Goal: Task Accomplishment & Management: Manage account settings

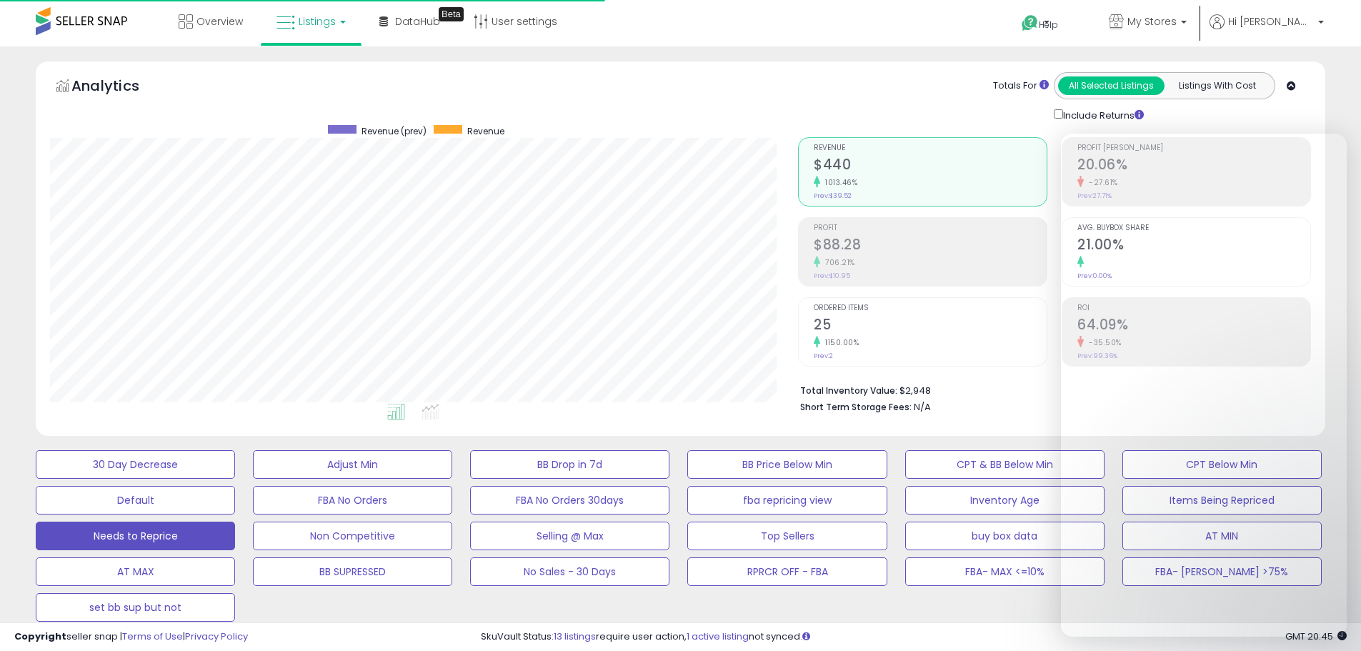
select select "**"
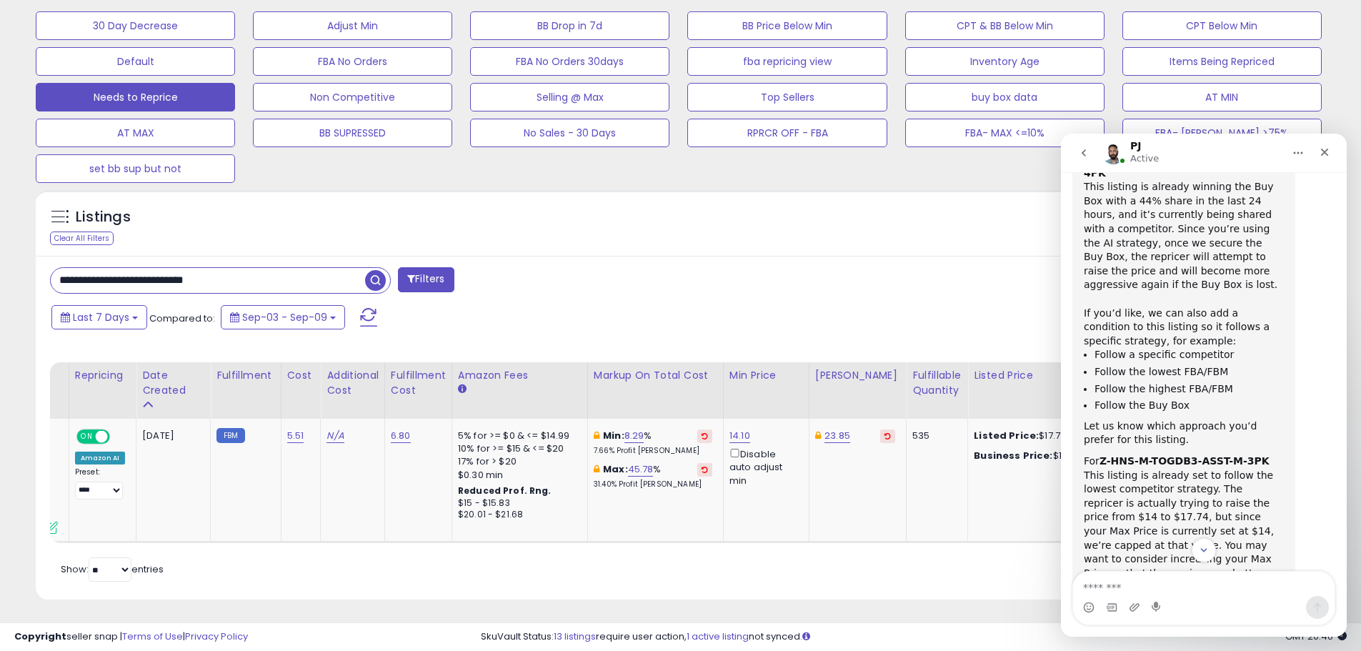
scroll to position [1686, 0]
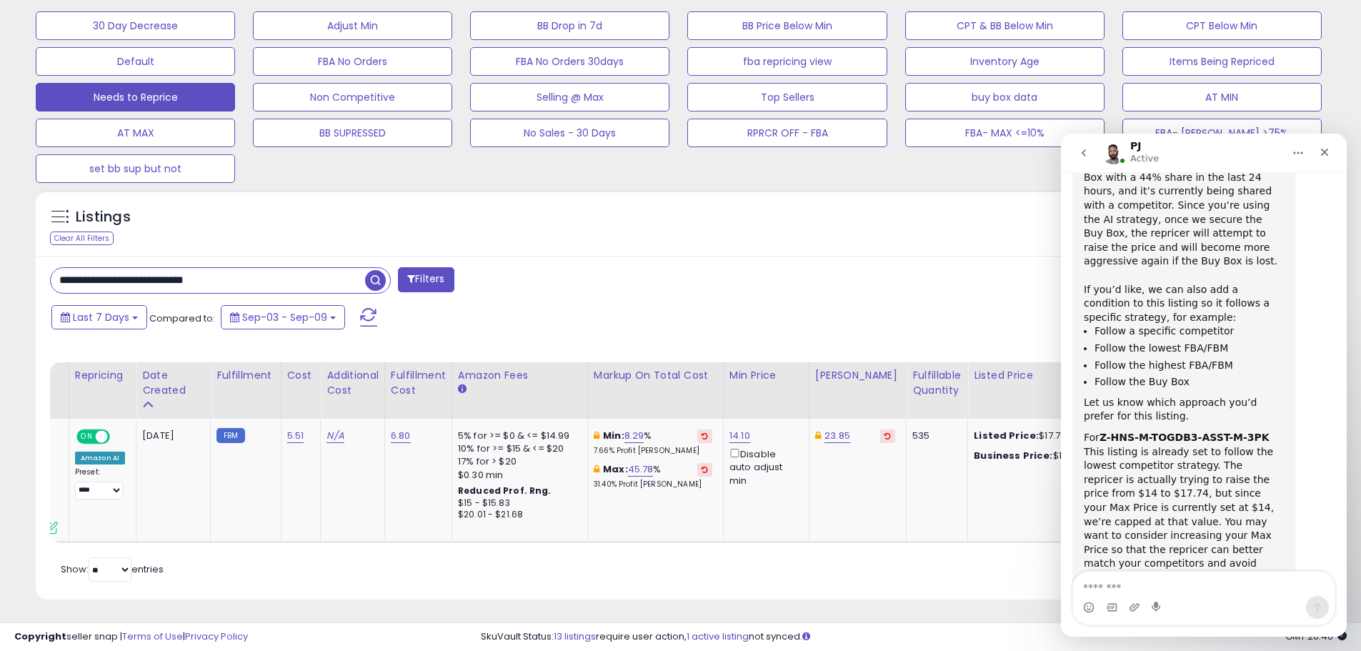
click at [1131, 431] on div "For Z-HNS-M-TOGDB3-ASST-M-3PK This listing is already set to follow the lowest …" at bounding box center [1184, 508] width 200 height 154
click at [1128, 590] on textarea "Message…" at bounding box center [1204, 584] width 262 height 24
type textarea "**********"
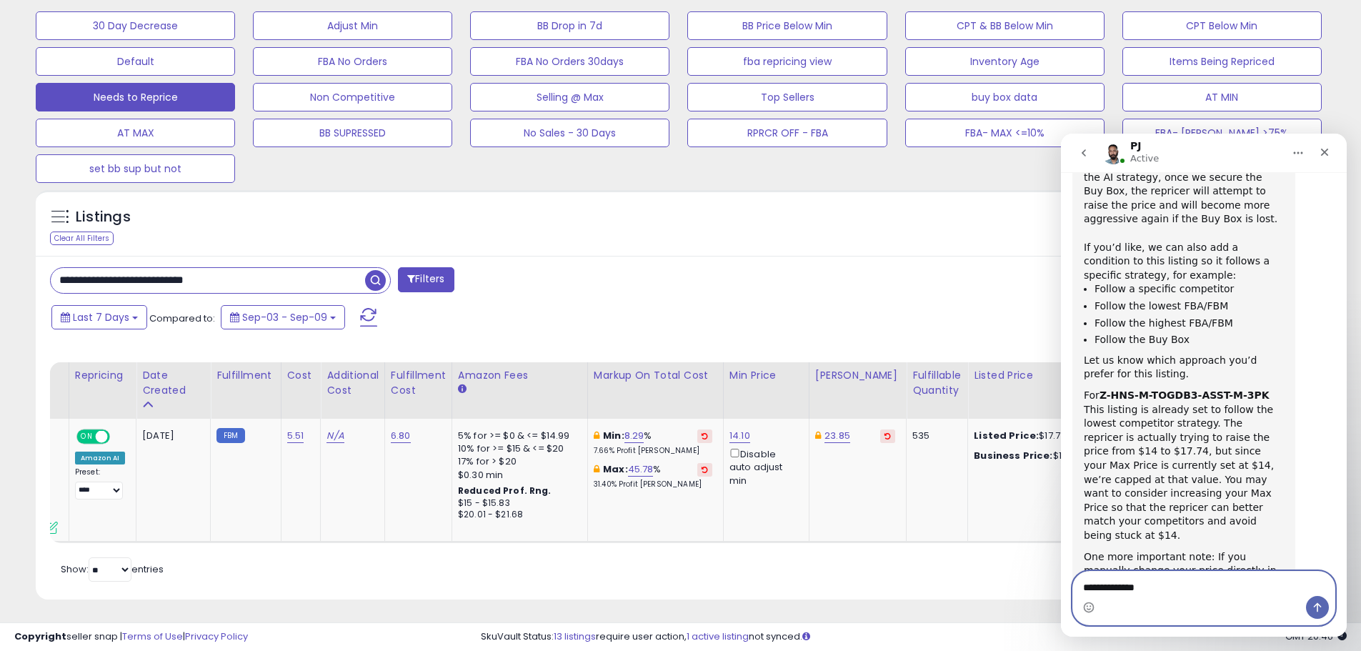
type textarea "**********"
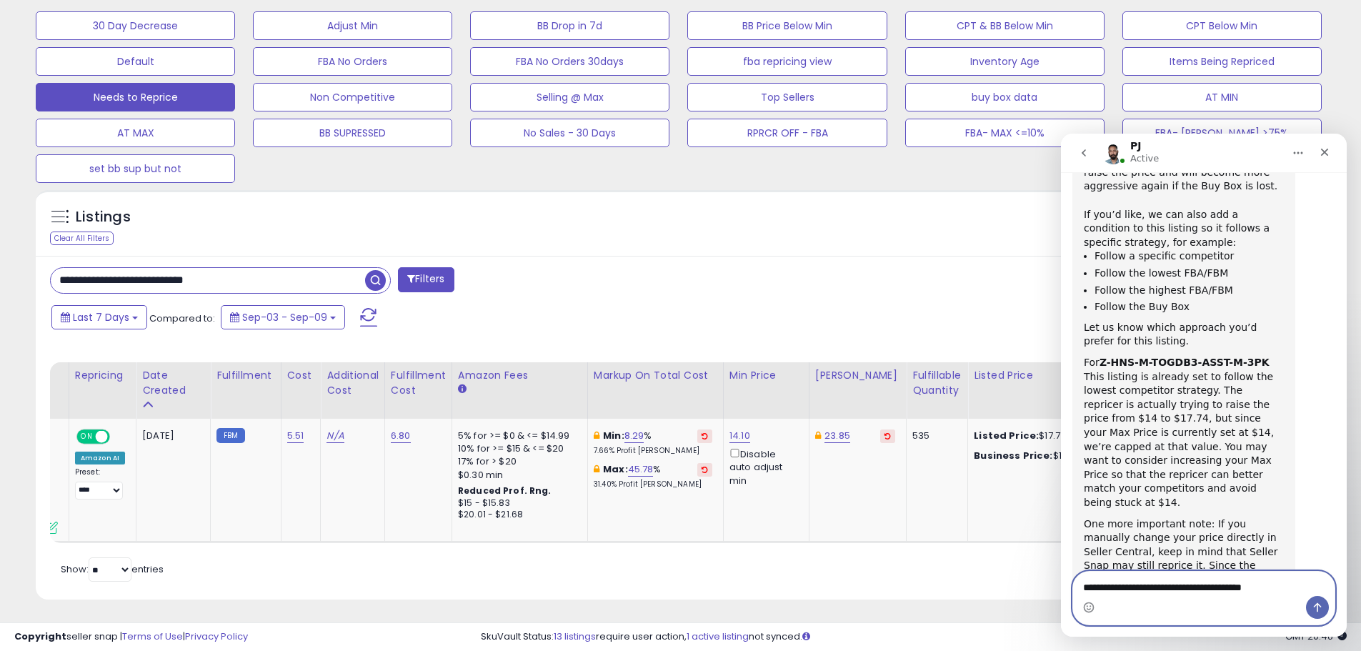
type textarea "**********"
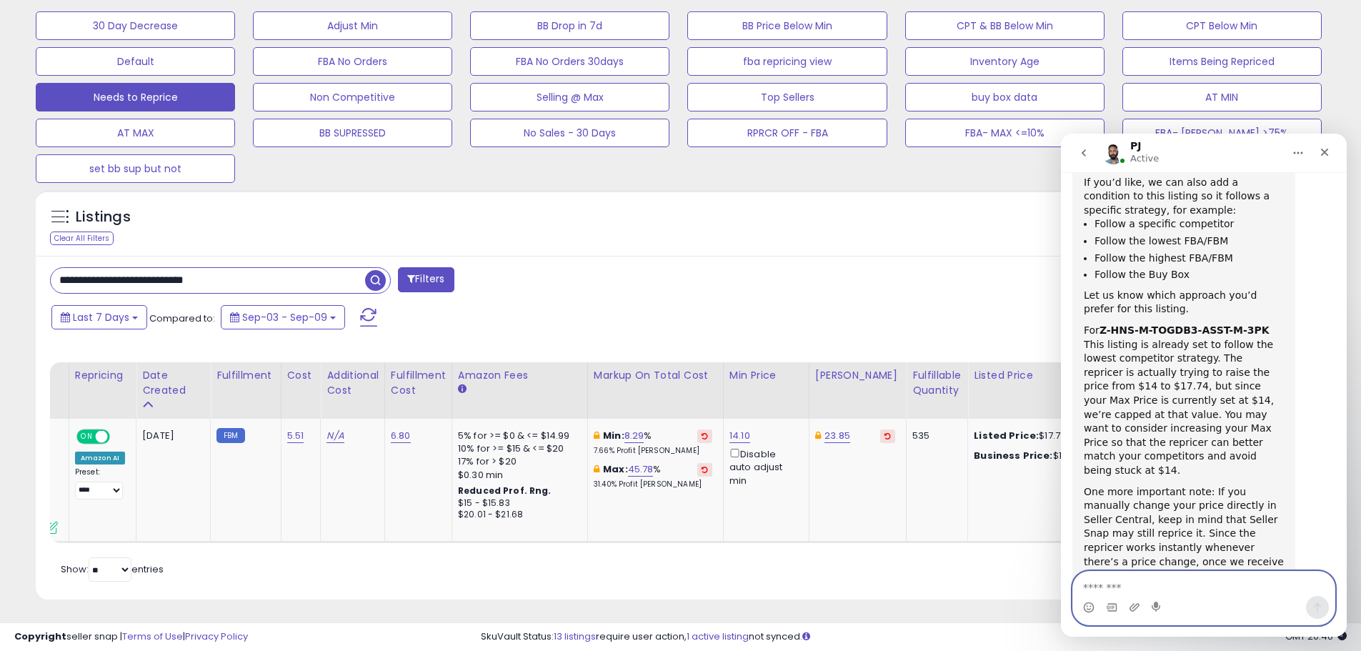
click at [1209, 592] on textarea "Message…" at bounding box center [1204, 584] width 262 height 24
click at [1153, 589] on textarea "Message…" at bounding box center [1204, 584] width 262 height 24
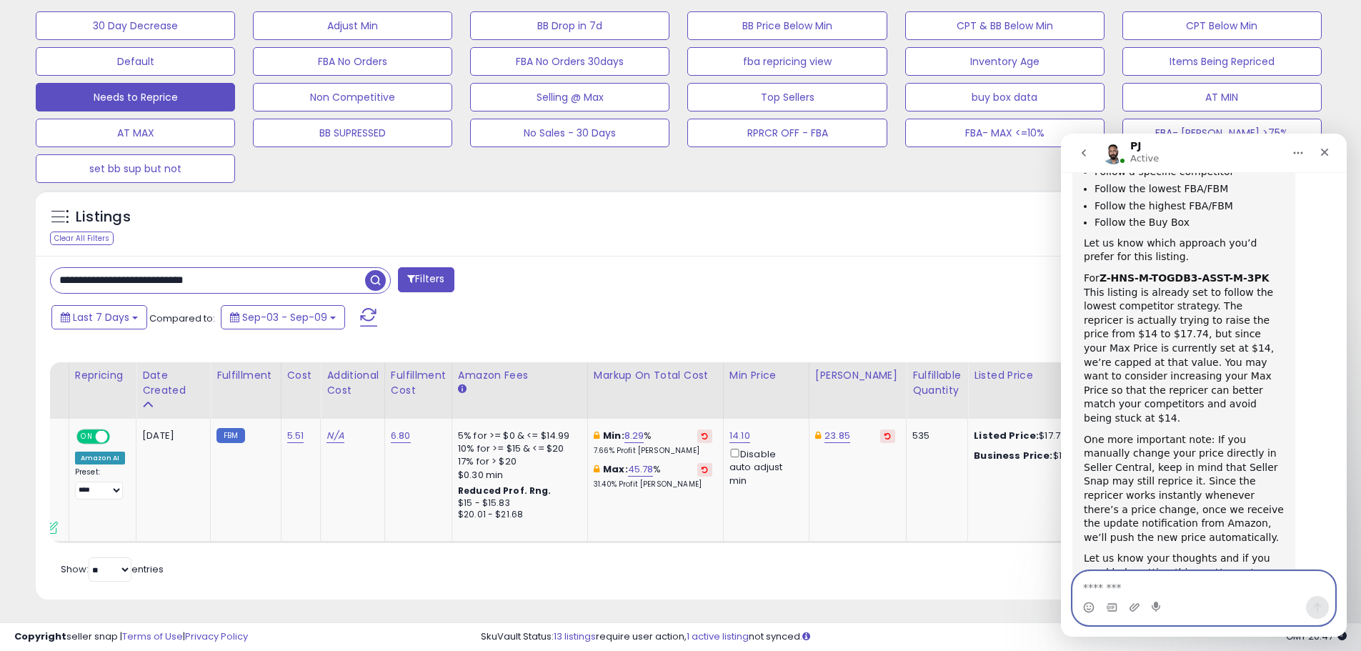
scroll to position [1853, 0]
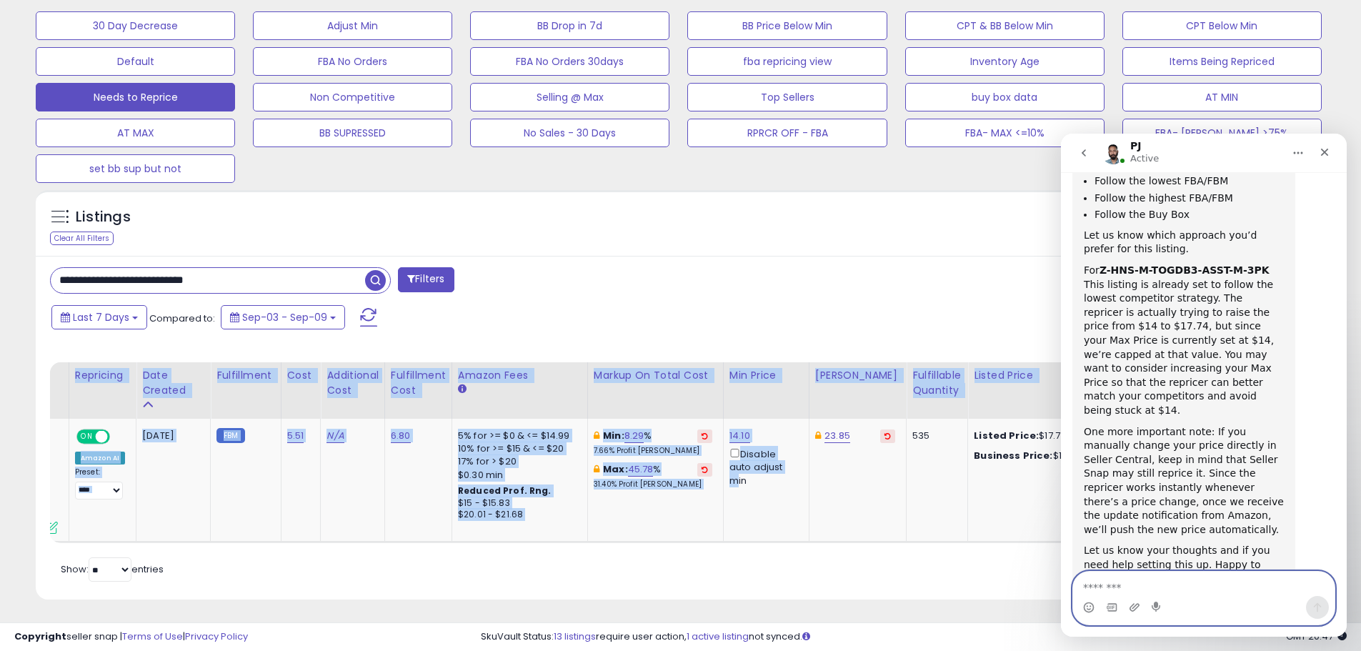
drag, startPoint x: 721, startPoint y: 529, endPoint x: 943, endPoint y: 548, distance: 222.4
click at [910, 548] on div "Retrieving listings data.. Displaying 1 to 1 of 1 items Note Title" at bounding box center [680, 460] width 1261 height 251
click at [945, 546] on div "Retrieving listings data.. Displaying 1 to 1 of 1 items Note Title" at bounding box center [680, 460] width 1261 height 251
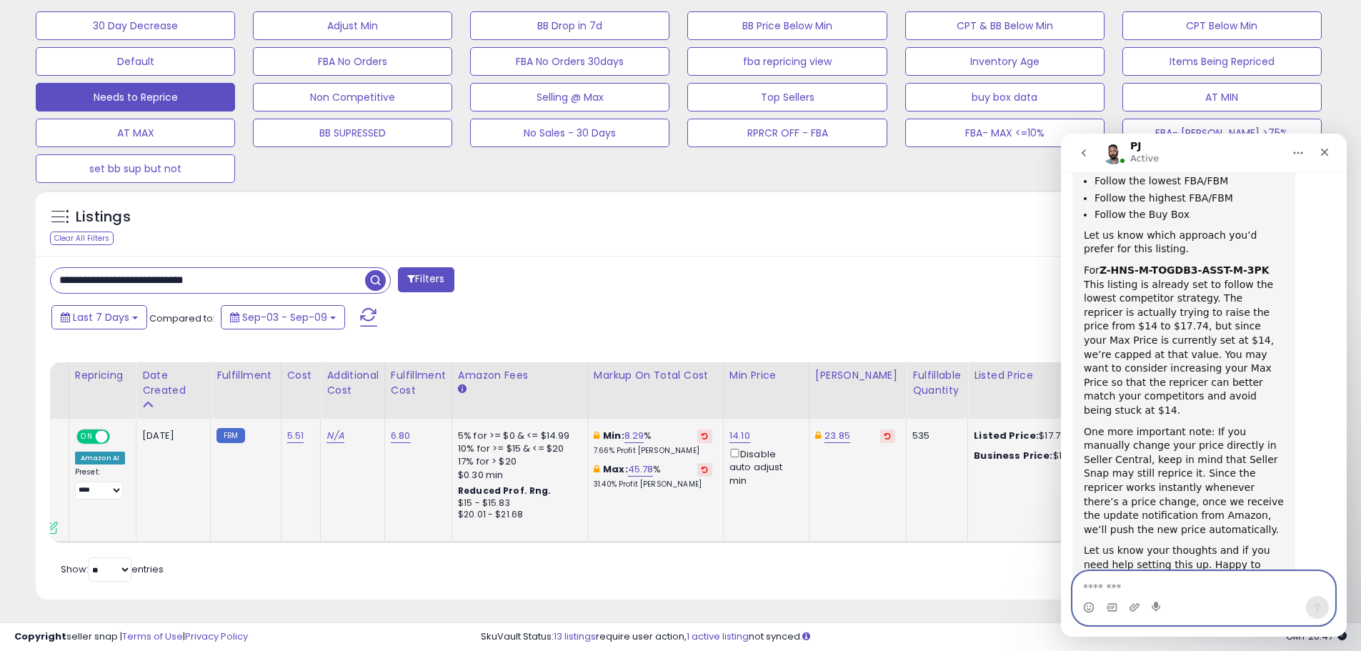
click at [968, 518] on td "Listed Price: $17.77 Business Price: $16.5" at bounding box center [1036, 481] width 136 height 124
click at [1328, 148] on icon "Close" at bounding box center [1324, 151] width 11 height 11
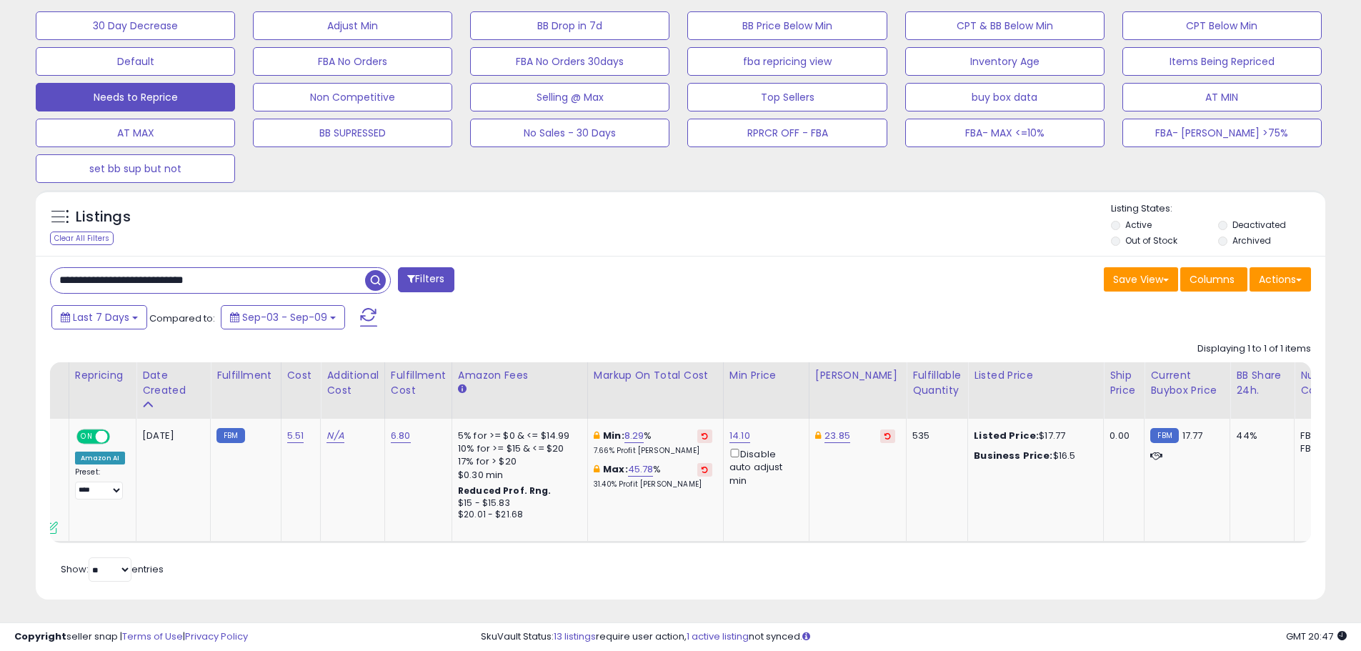
drag, startPoint x: 1200, startPoint y: 542, endPoint x: 1269, endPoint y: 534, distance: 69.8
click at [1269, 534] on div "Retrieving listings data.. Displaying 1 to 1 of 1 items Note Title" at bounding box center [680, 460] width 1261 height 251
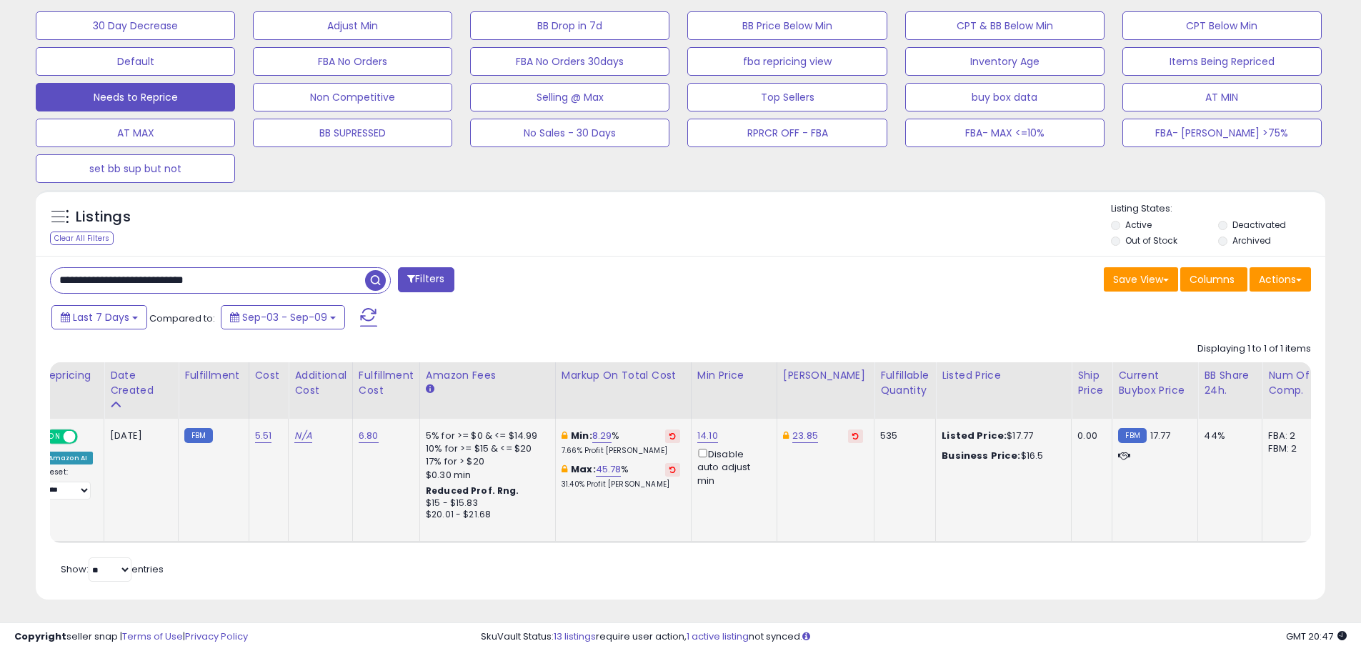
click at [1204, 439] on div "44%" at bounding box center [1227, 435] width 47 height 13
drag, startPoint x: 1194, startPoint y: 441, endPoint x: 1189, endPoint y: 429, distance: 12.5
click at [1204, 430] on div "44%" at bounding box center [1227, 435] width 47 height 13
click at [1204, 429] on div "44%" at bounding box center [1227, 435] width 47 height 13
click at [1205, 439] on div "44%" at bounding box center [1227, 435] width 47 height 13
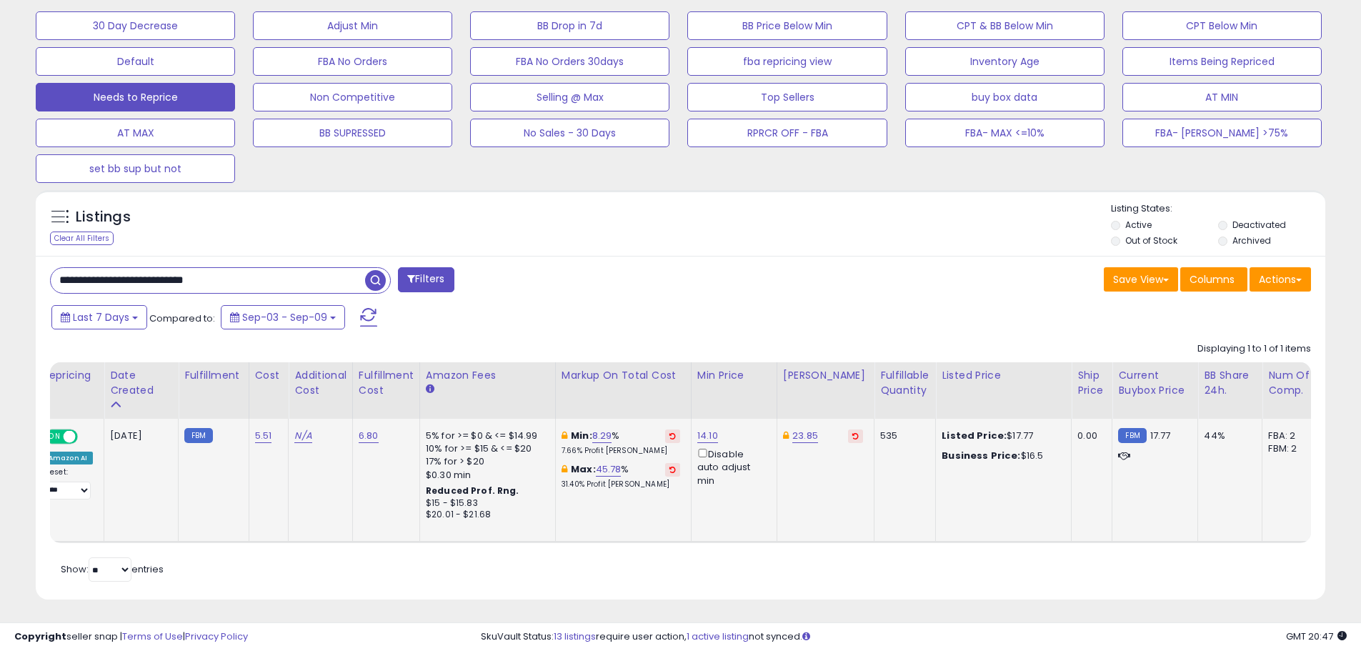
click at [1204, 442] on div "44%" at bounding box center [1227, 435] width 47 height 13
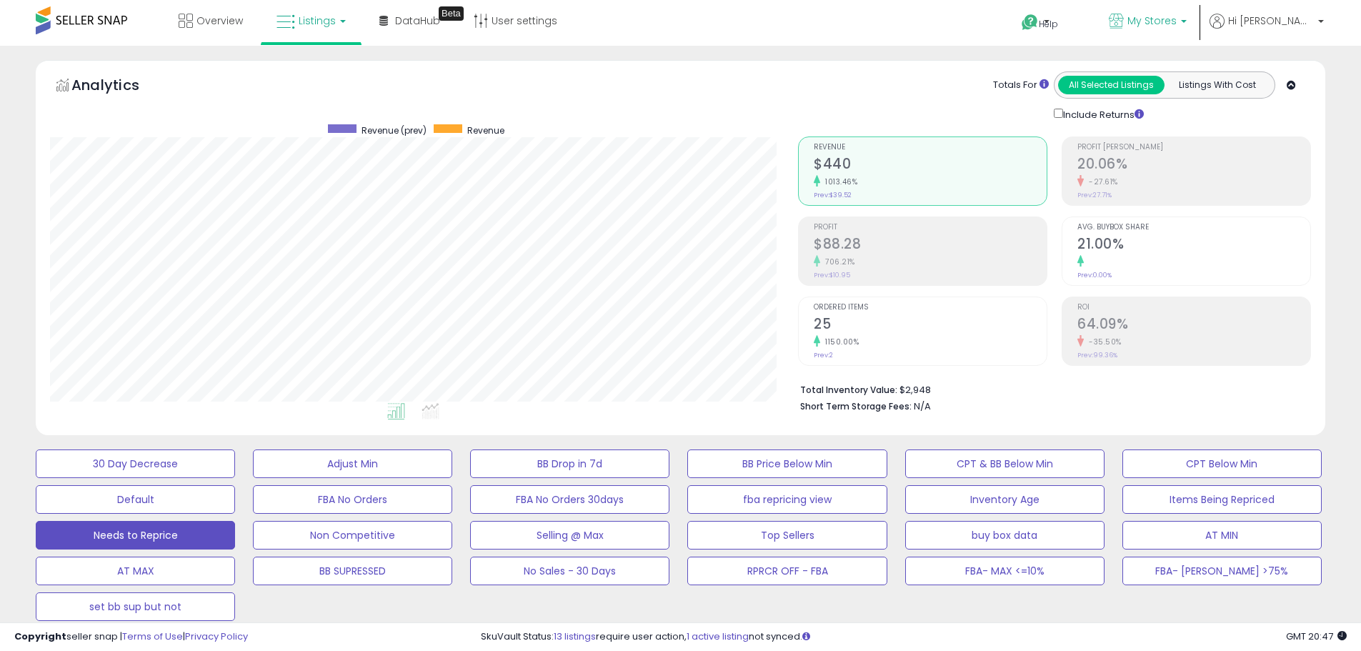
scroll to position [0, 0]
click at [1039, 24] on icon at bounding box center [1030, 23] width 18 height 18
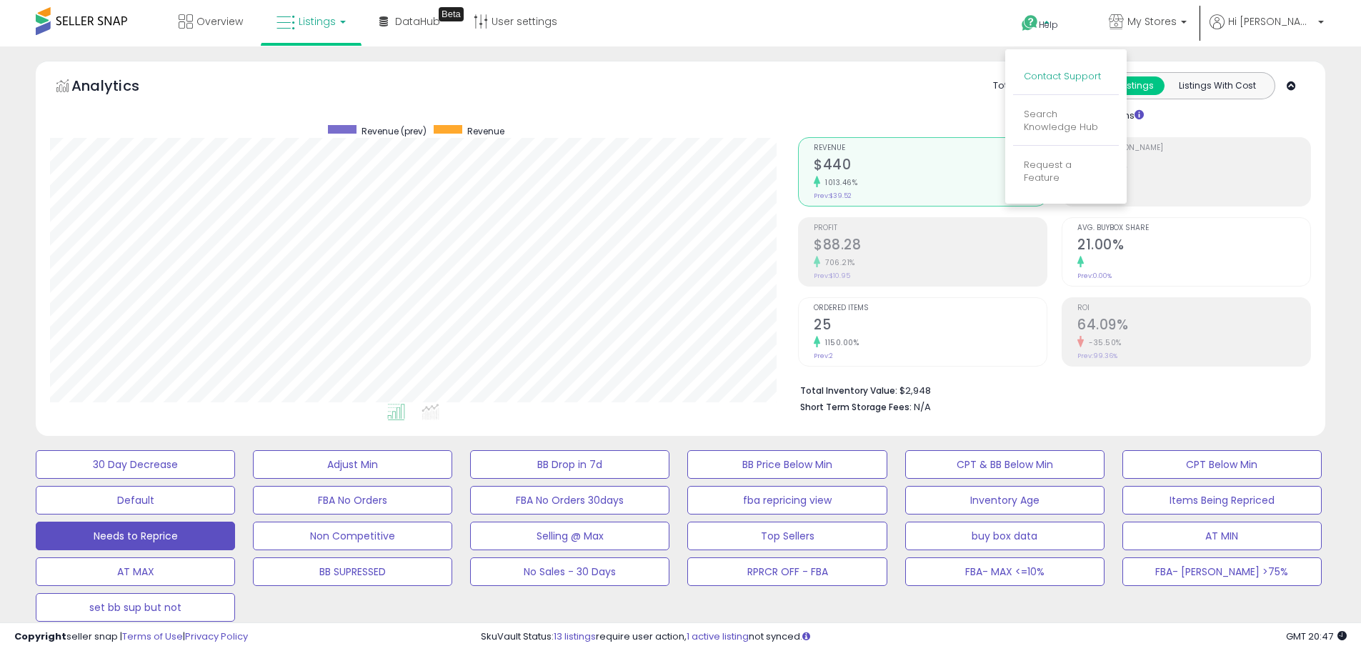
click at [1101, 73] on link "Contact Support" at bounding box center [1062, 76] width 77 height 14
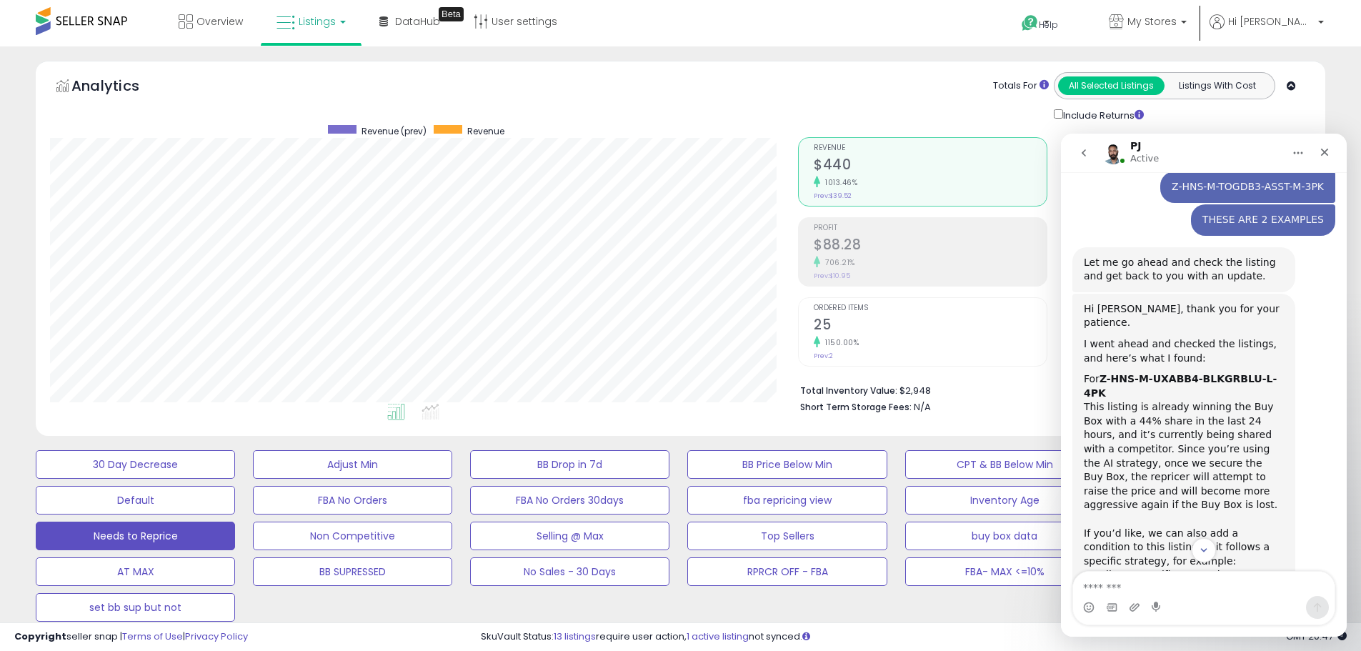
scroll to position [1424, 0]
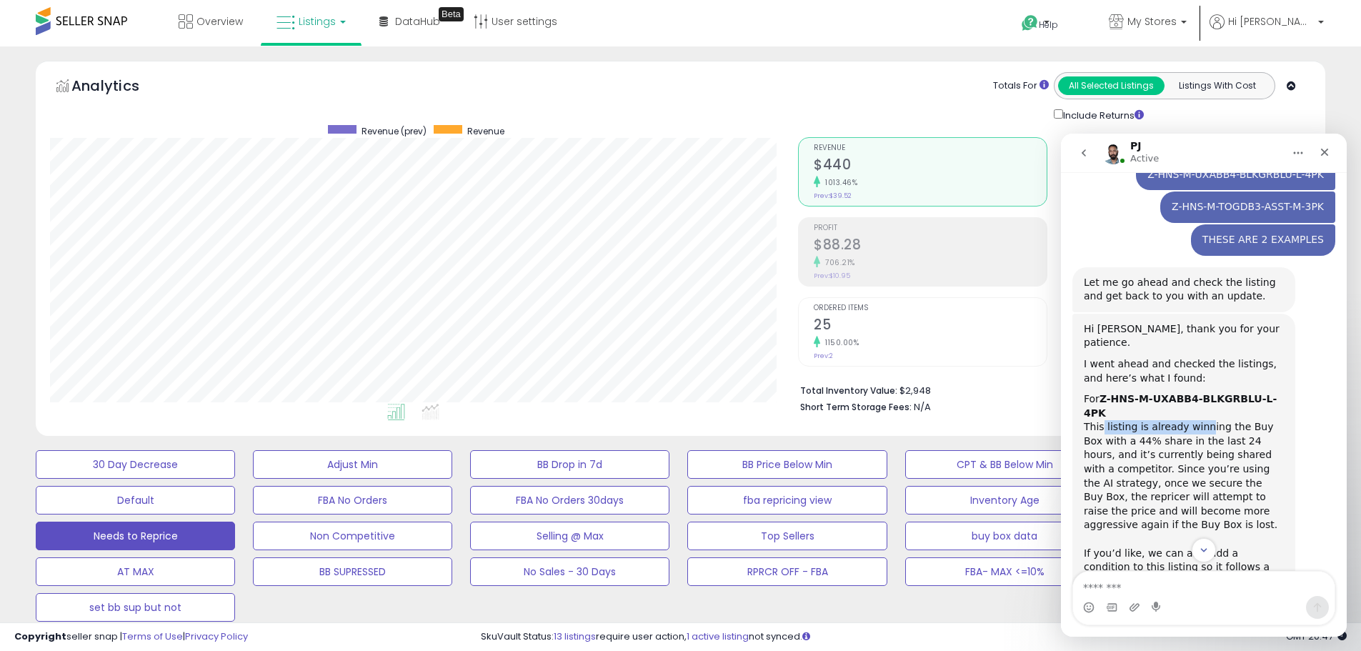
drag, startPoint x: 1112, startPoint y: 274, endPoint x: 1198, endPoint y: 274, distance: 86.5
click at [1198, 392] on div "For Z-HNS-M-UXABB4-BLKGRBLU-L-4PK This listing is already winning the Buy Box w…" at bounding box center [1184, 462] width 200 height 140
drag, startPoint x: 1110, startPoint y: 292, endPoint x: 1166, endPoint y: 294, distance: 56.5
click at [1186, 392] on div "For Z-HNS-M-UXABB4-BLKGRBLU-L-4PK This listing is already winning the Buy Box w…" at bounding box center [1184, 462] width 200 height 140
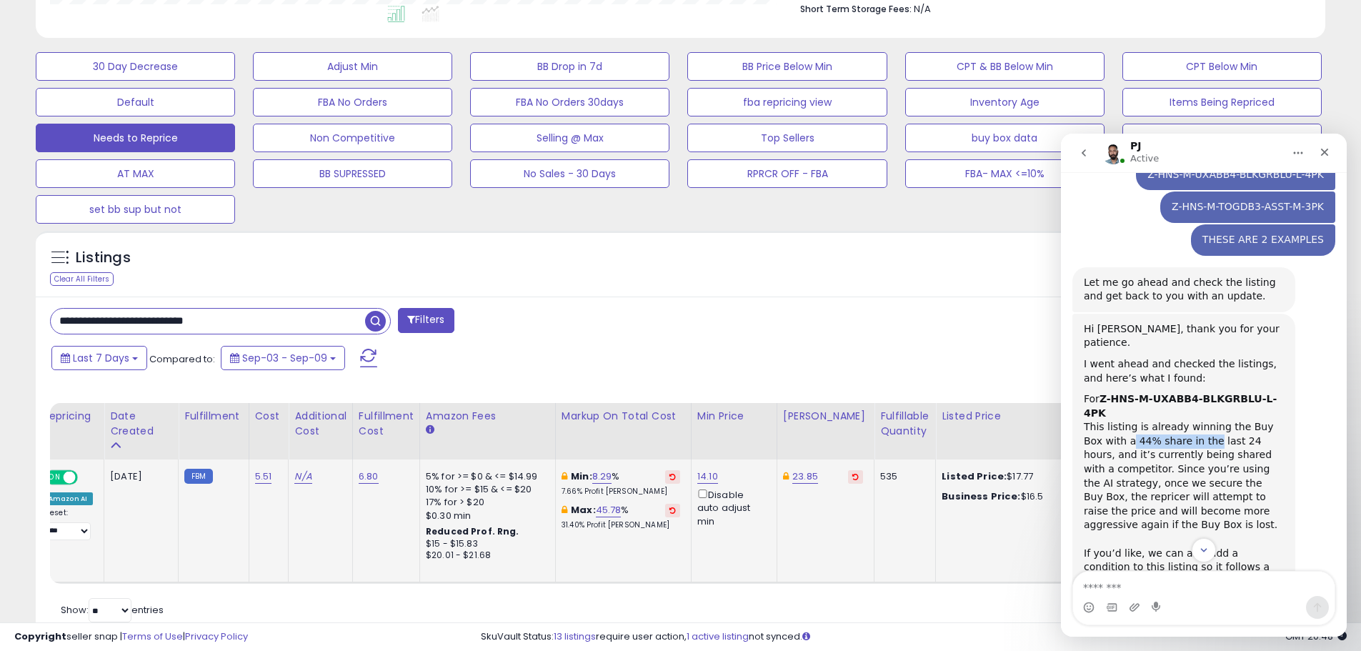
scroll to position [439, 0]
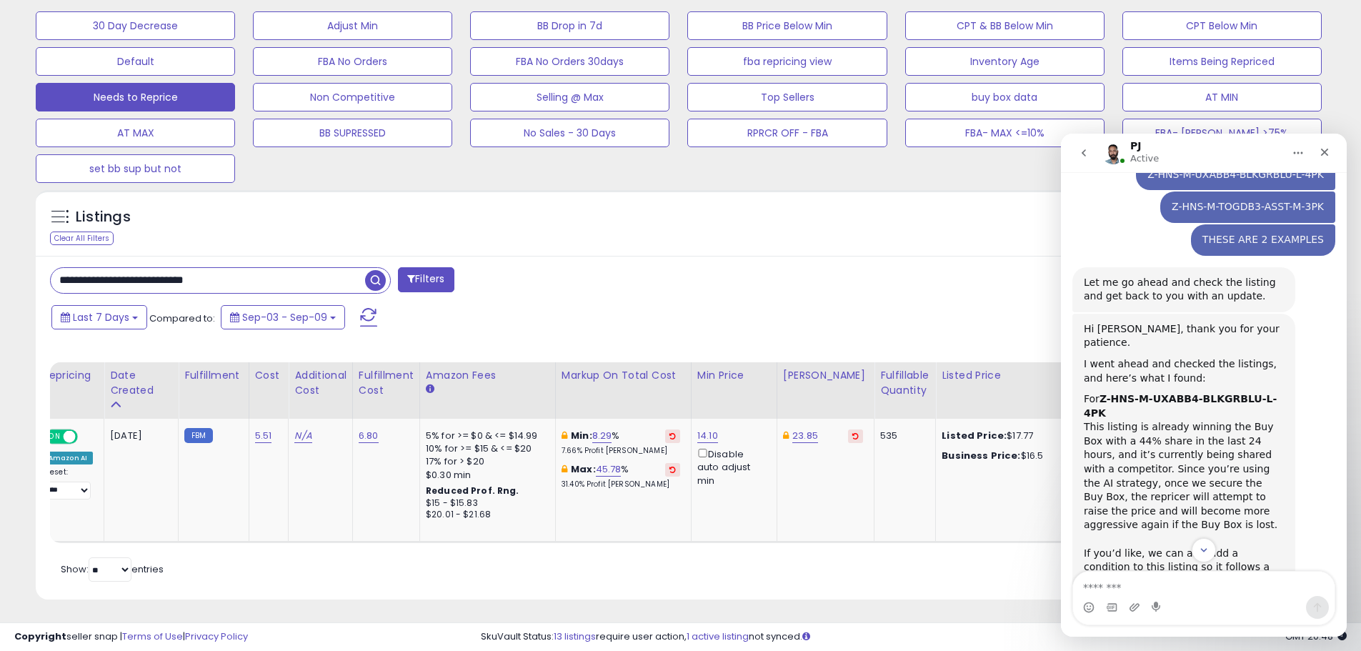
click at [1183, 392] on div "For Z-HNS-M-UXABB4-BLKGRBLU-L-4PK This listing is already winning the Buy Box w…" at bounding box center [1184, 462] width 200 height 140
click at [1143, 392] on div "For Z-HNS-M-UXABB4-BLKGRBLU-L-4PK This listing is already winning the Buy Box w…" at bounding box center [1184, 462] width 200 height 140
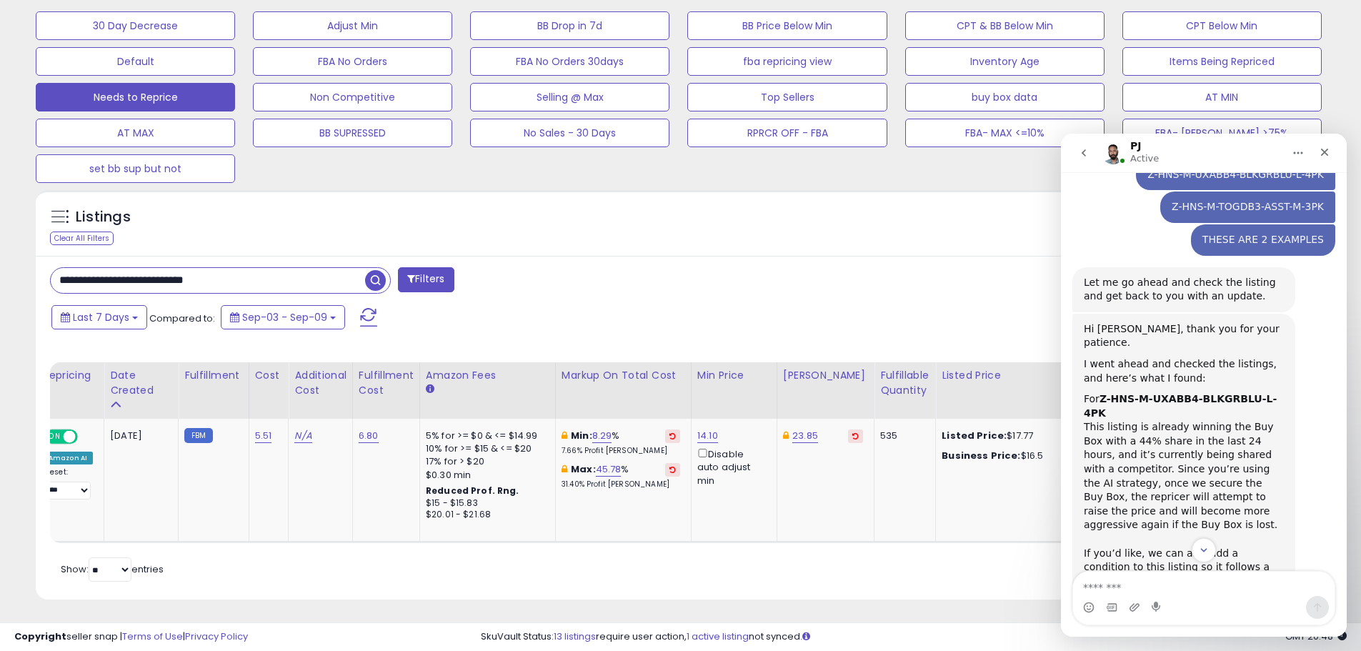
click at [1216, 392] on div "For Z-HNS-M-UXABB4-BLKGRBLU-L-4PK This listing is already winning the Buy Box w…" at bounding box center [1184, 462] width 200 height 140
drag, startPoint x: 1093, startPoint y: 288, endPoint x: 1145, endPoint y: 288, distance: 52.2
click at [1145, 392] on div "For Z-HNS-M-UXABB4-BLKGRBLU-L-4PK This listing is already winning the Buy Box w…" at bounding box center [1184, 462] width 200 height 140
click at [1180, 392] on div "For Z-HNS-M-UXABB4-BLKGRBLU-L-4PK This listing is already winning the Buy Box w…" at bounding box center [1184, 462] width 200 height 140
drag, startPoint x: 1102, startPoint y: 271, endPoint x: 1199, endPoint y: 284, distance: 98.1
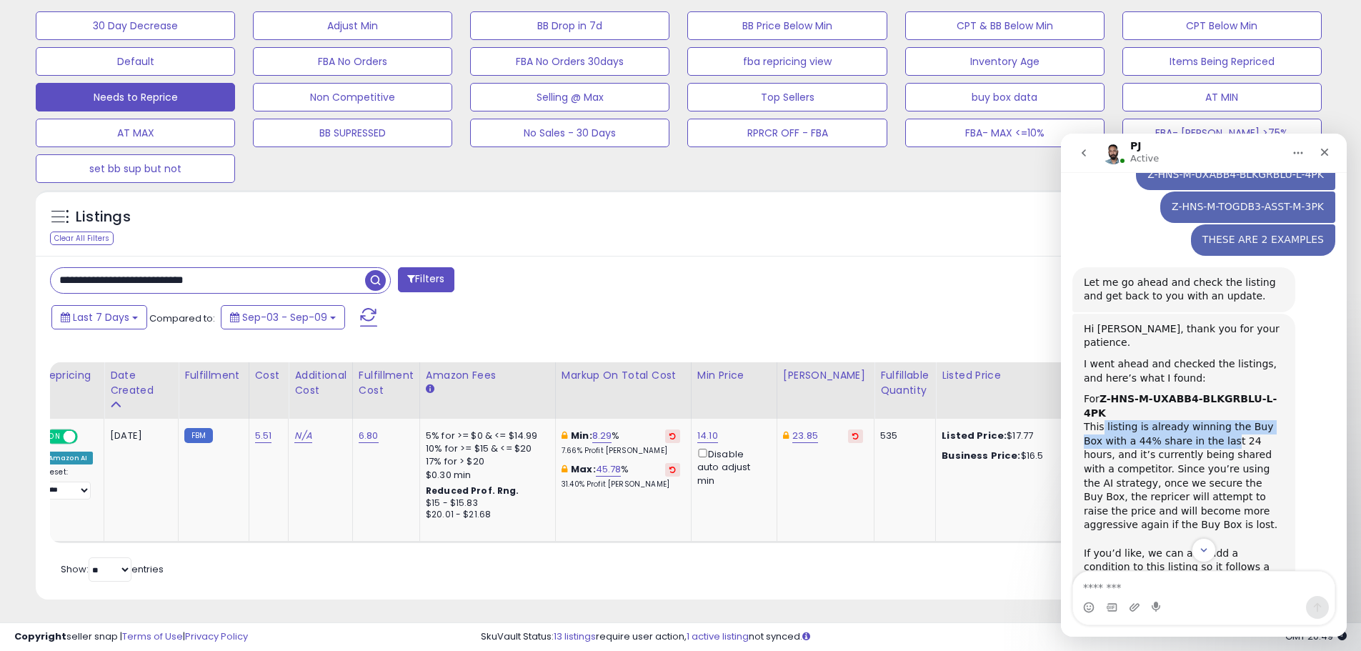
click at [1199, 392] on div "For Z-HNS-M-UXABB4-BLKGRBLU-L-4PK This listing is already winning the Buy Box w…" at bounding box center [1184, 462] width 200 height 140
click at [1159, 392] on div "For Z-HNS-M-UXABB4-BLKGRBLU-L-4PK This listing is already winning the Buy Box w…" at bounding box center [1184, 462] width 200 height 140
click at [1207, 392] on div "For Z-HNS-M-UXABB4-BLKGRBLU-L-4PK This listing is already winning the Buy Box w…" at bounding box center [1184, 462] width 200 height 140
drag, startPoint x: 1129, startPoint y: 322, endPoint x: 1222, endPoint y: 322, distance: 92.9
click at [1222, 392] on div "For Z-HNS-M-UXABB4-BLKGRBLU-L-4PK This listing is already winning the Buy Box w…" at bounding box center [1184, 462] width 200 height 140
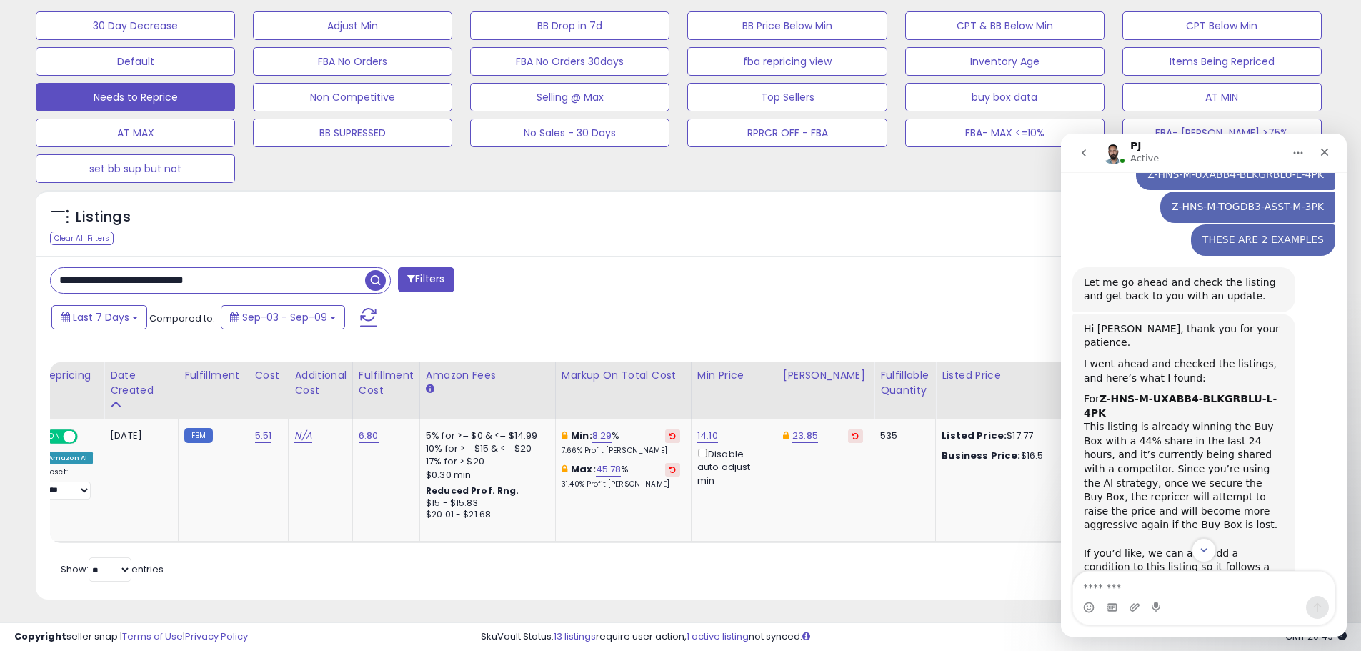
click at [1107, 392] on div "For Z-HNS-M-UXABB4-BLKGRBLU-L-4PK This listing is already winning the Buy Box w…" at bounding box center [1184, 462] width 200 height 140
drag, startPoint x: 1199, startPoint y: 327, endPoint x: 1241, endPoint y: 334, distance: 42.8
click at [1241, 392] on div "For Z-HNS-M-UXABB4-BLKGRBLU-L-4PK This listing is already winning the Buy Box w…" at bounding box center [1184, 462] width 200 height 140
click at [1253, 392] on div "For Z-HNS-M-UXABB4-BLKGRBLU-L-4PK This listing is already winning the Buy Box w…" at bounding box center [1184, 462] width 200 height 140
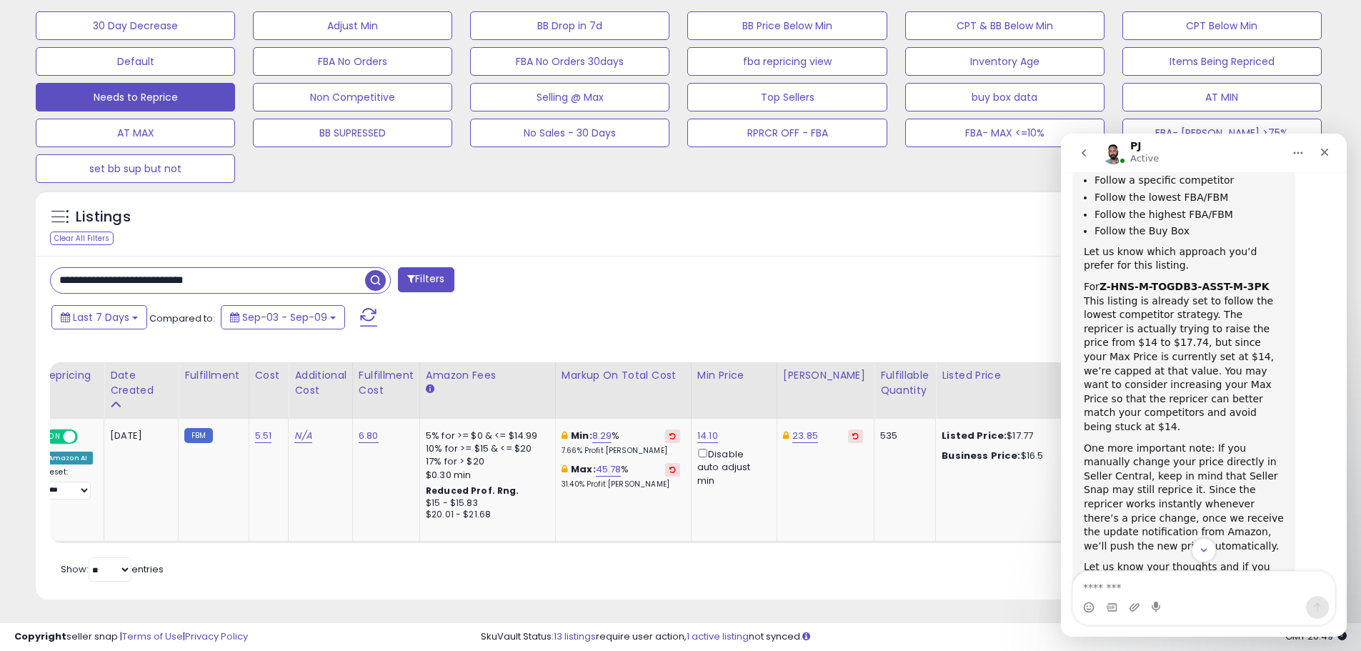
scroll to position [1853, 0]
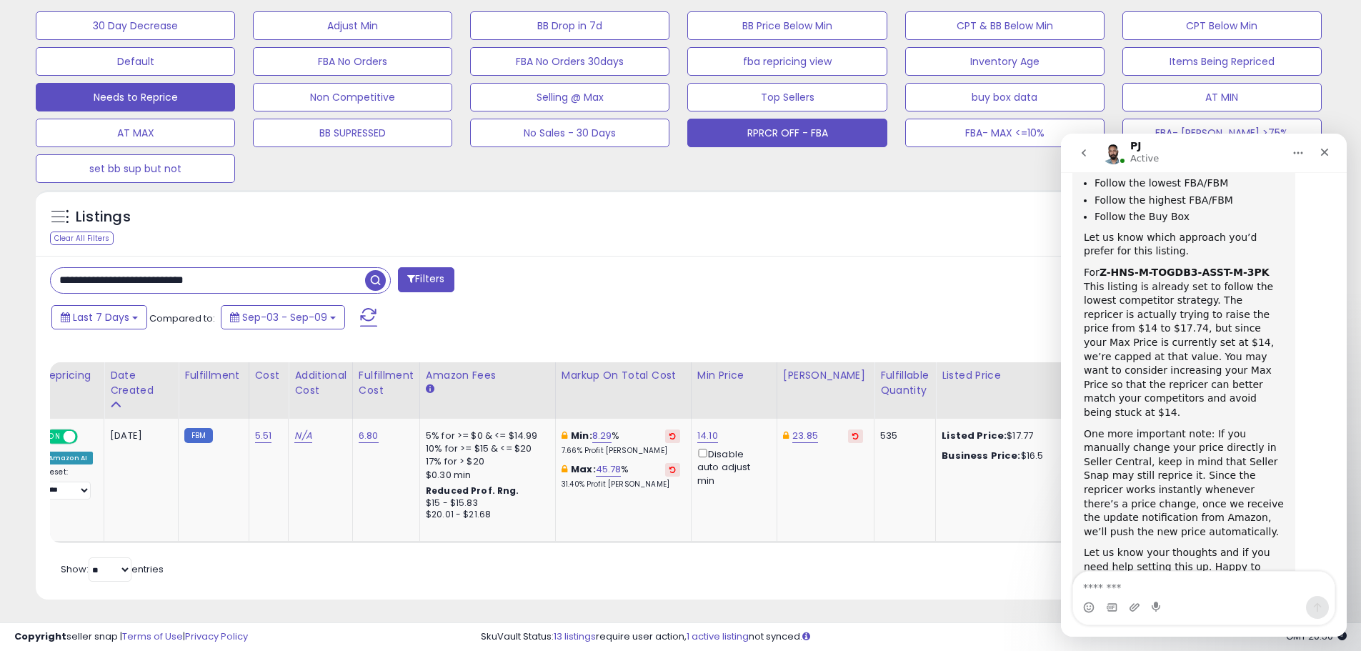
click at [793, 135] on button "RPRCR OFF - FBA" at bounding box center [786, 133] width 199 height 29
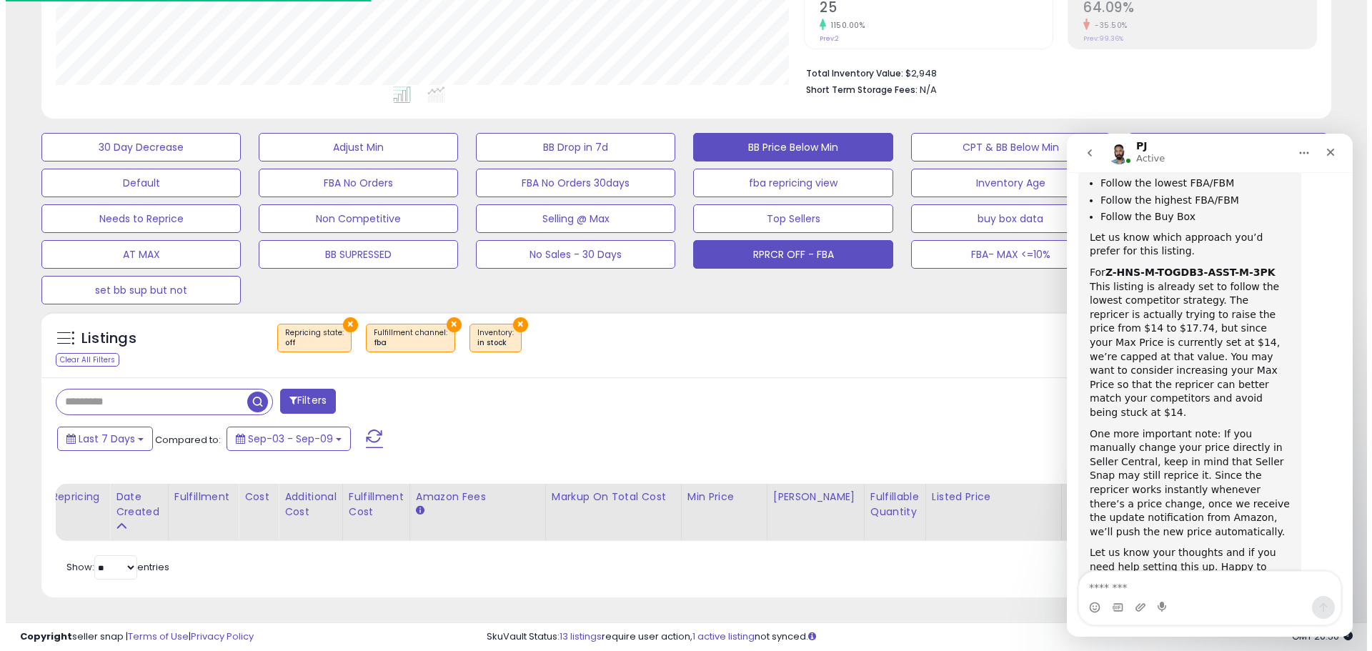
scroll to position [0, 89]
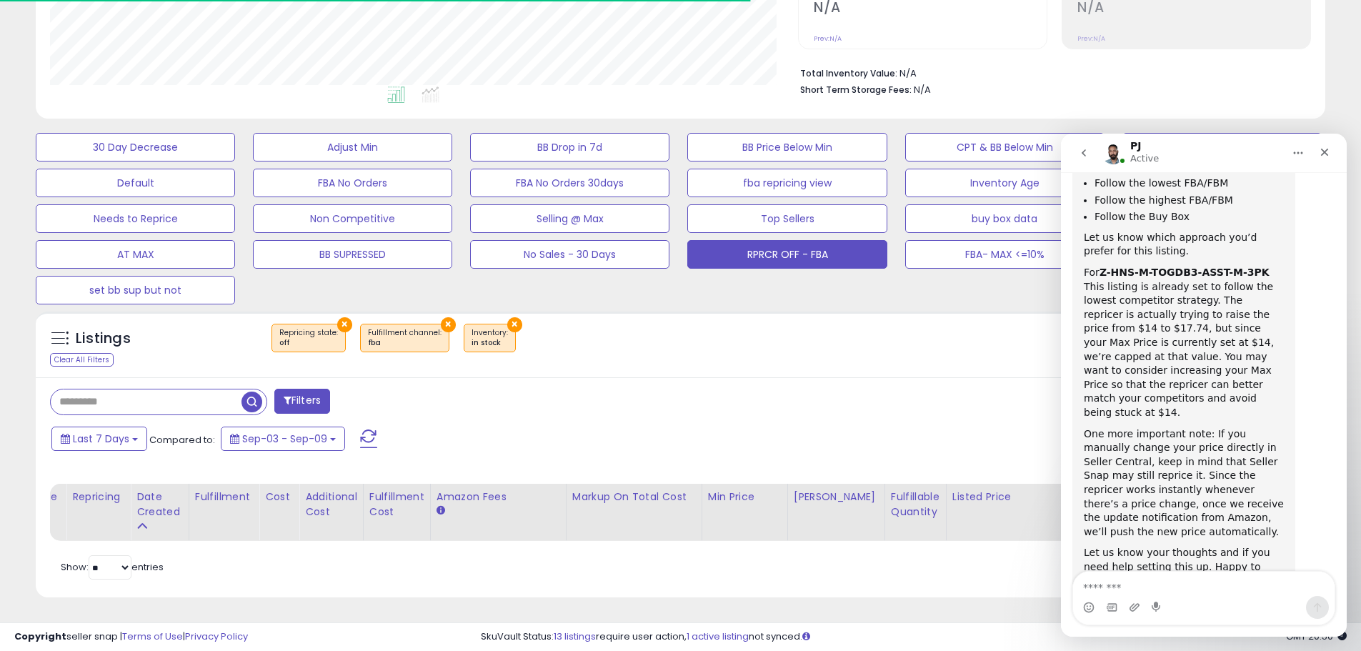
click at [312, 389] on button "Filters" at bounding box center [302, 401] width 56 height 25
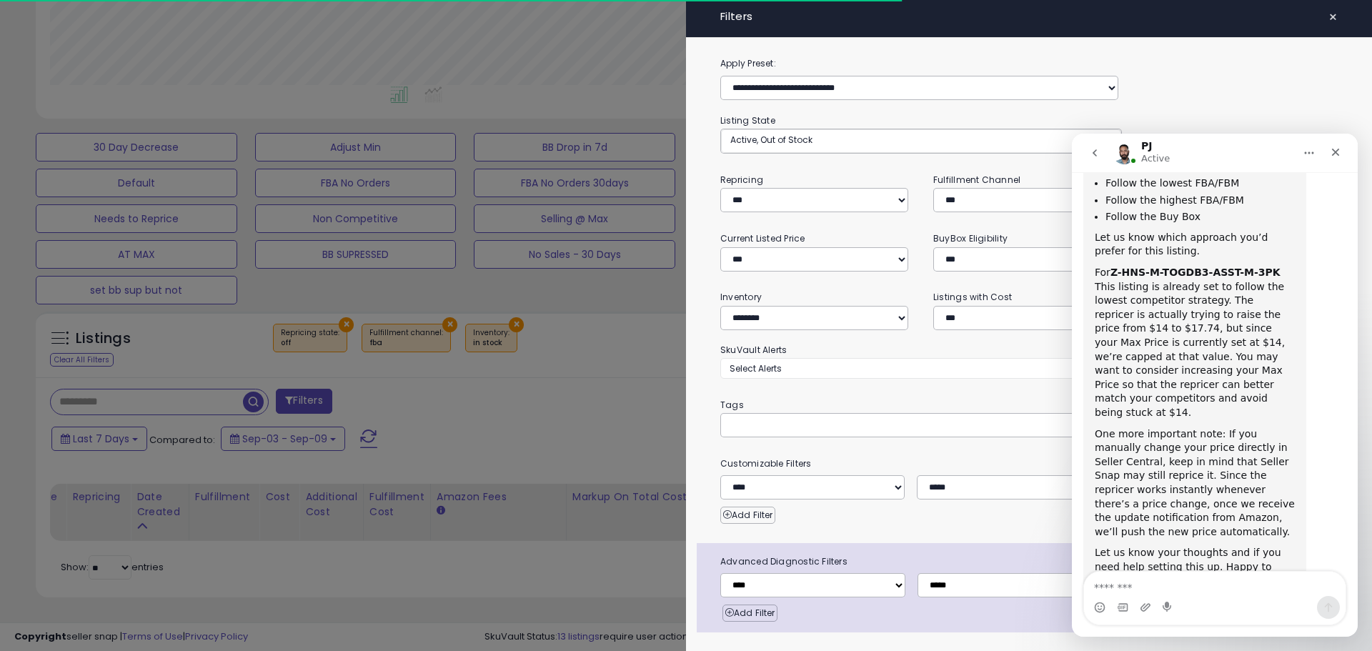
scroll to position [293, 755]
click at [960, 186] on div "Fulfillment Channel *** *** *** ***" at bounding box center [1029, 192] width 213 height 40
click at [960, 199] on select "*** *** *** ***" at bounding box center [1027, 200] width 188 height 24
select select "***"
click at [933, 188] on select "*** *** *** ***" at bounding box center [1027, 200] width 188 height 24
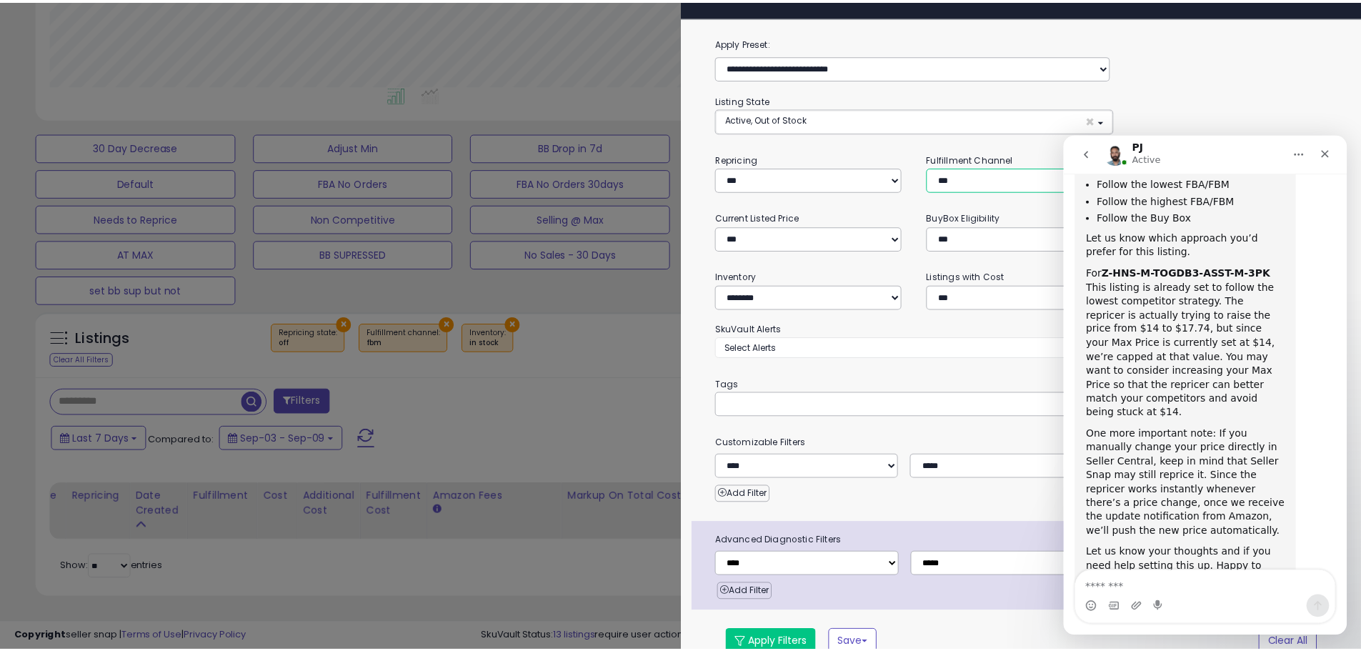
scroll to position [40, 0]
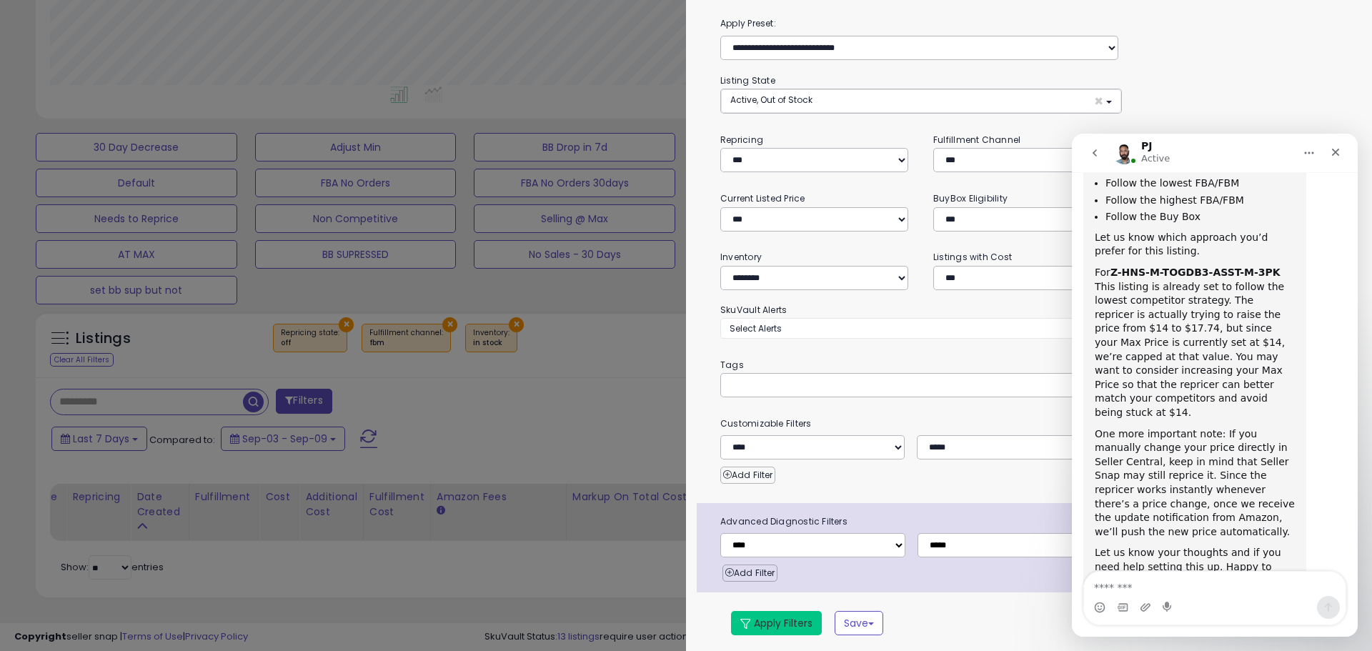
click at [791, 632] on button "Apply Filters" at bounding box center [776, 623] width 91 height 24
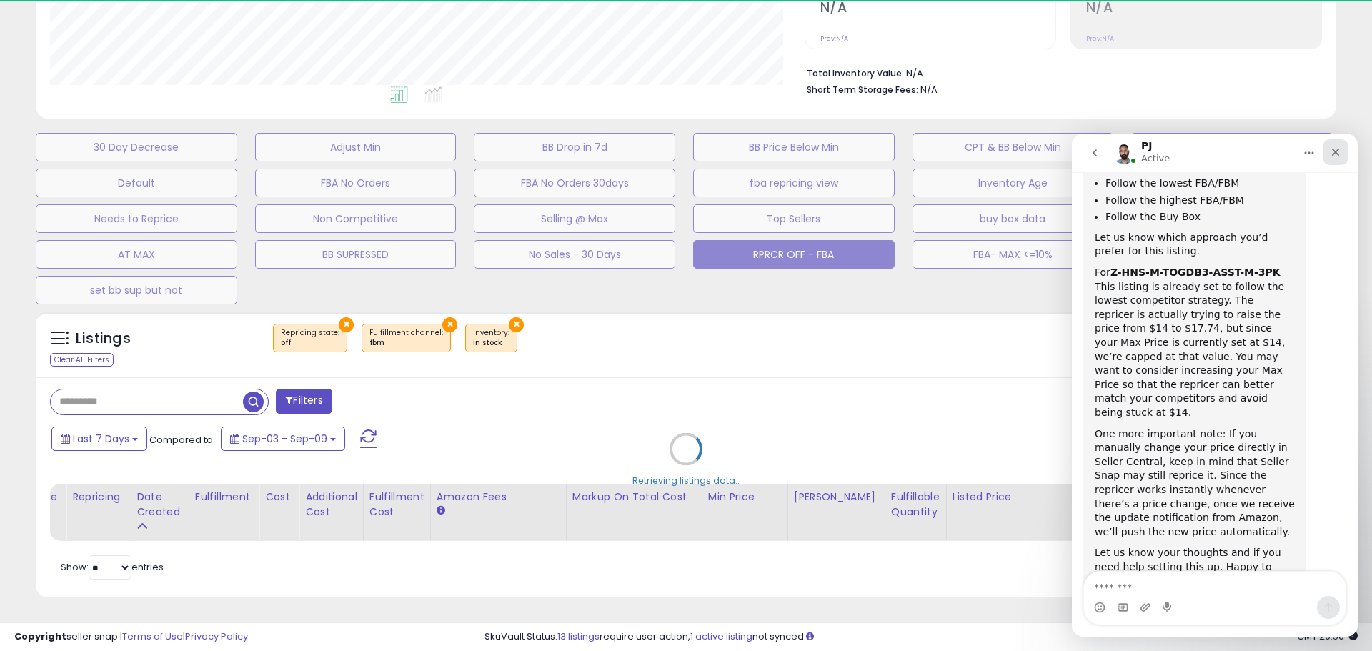
click at [1329, 158] on div "Close" at bounding box center [1336, 152] width 26 height 26
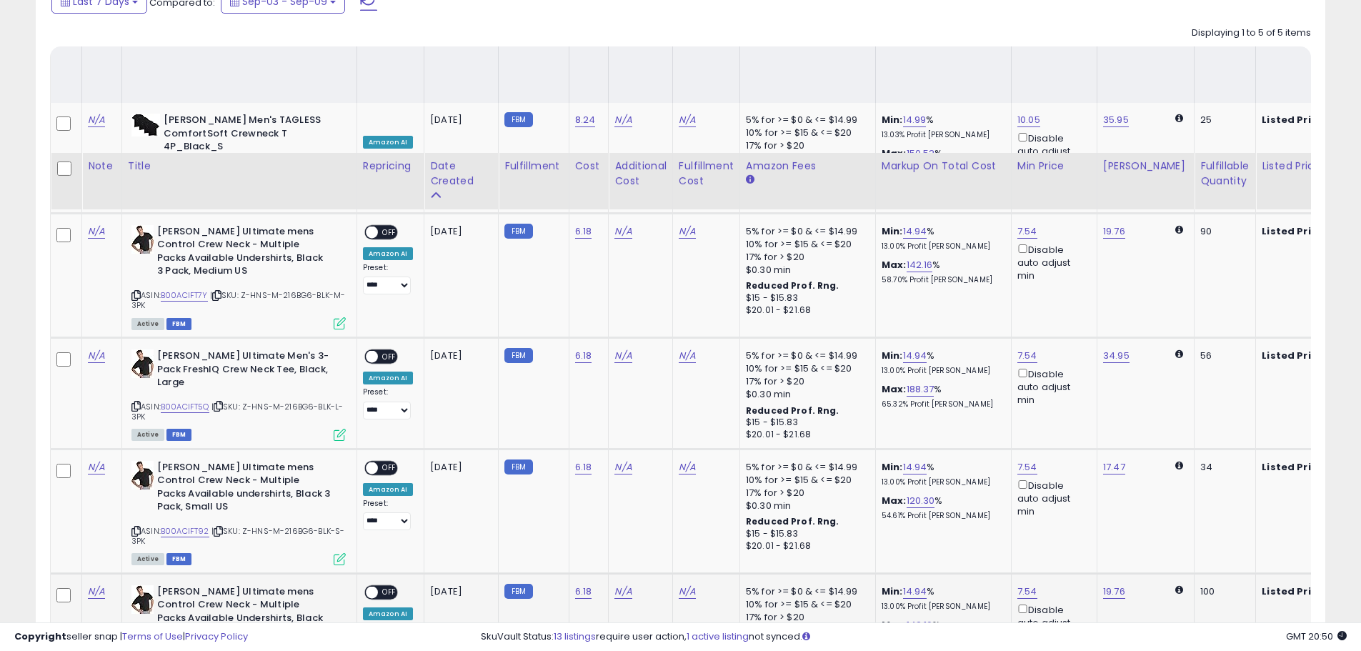
scroll to position [908, 0]
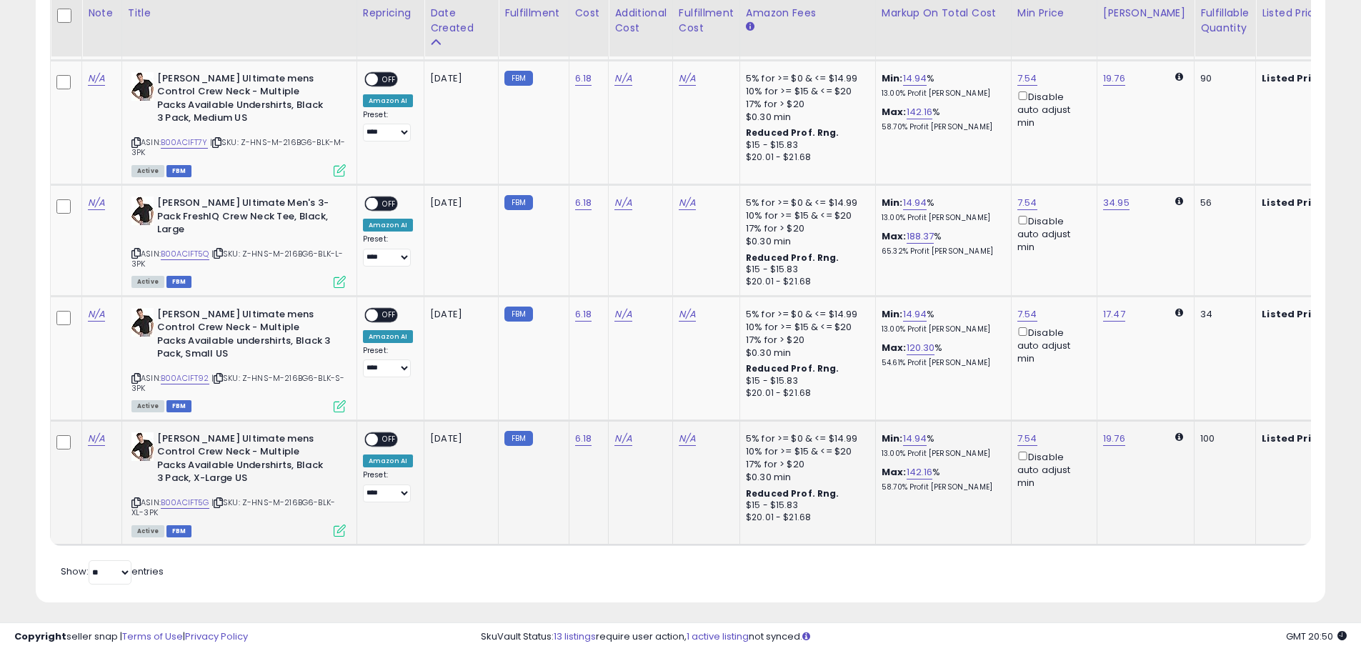
click at [369, 433] on span at bounding box center [372, 439] width 12 height 12
click at [691, 432] on div "N/A" at bounding box center [704, 438] width 50 height 13
click at [687, 432] on link "N/A" at bounding box center [687, 439] width 17 height 14
type input "****"
click button "submit" at bounding box center [725, 386] width 24 height 21
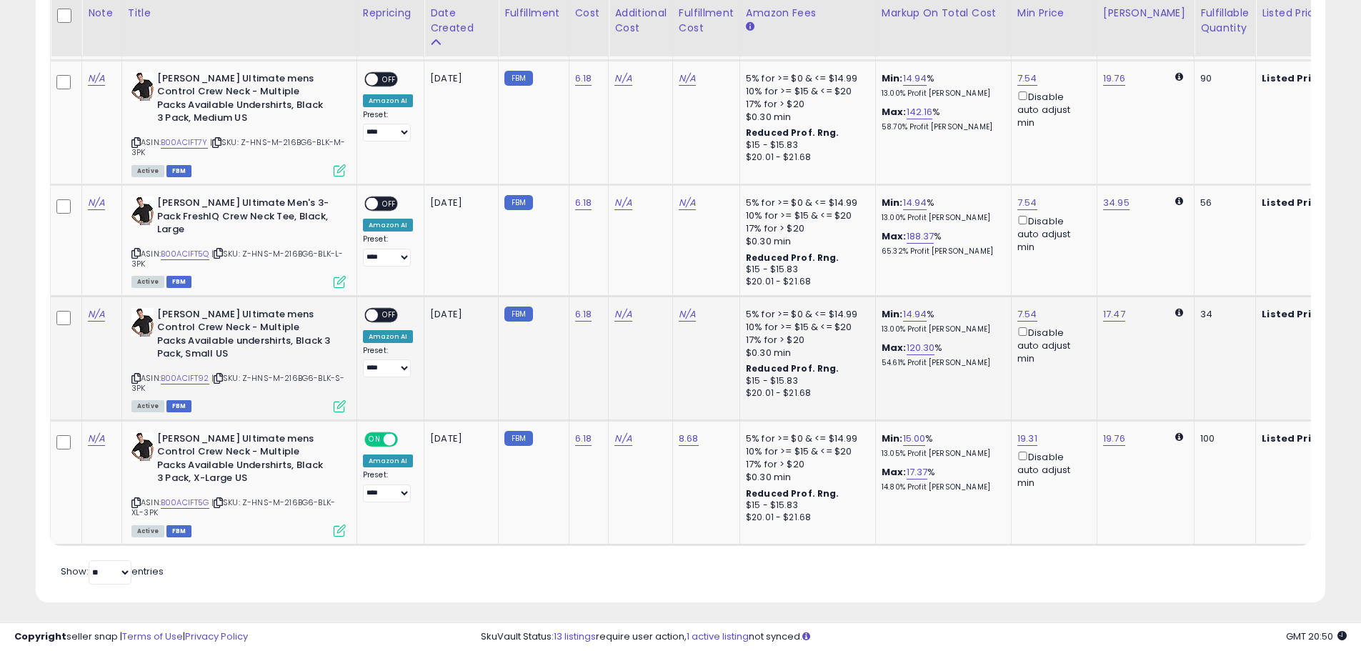
click at [375, 311] on span at bounding box center [372, 315] width 12 height 12
click at [689, 317] on link "N/A" at bounding box center [687, 314] width 17 height 14
type input "****"
click button "submit" at bounding box center [725, 275] width 24 height 21
click at [379, 202] on span "OFF" at bounding box center [389, 204] width 23 height 12
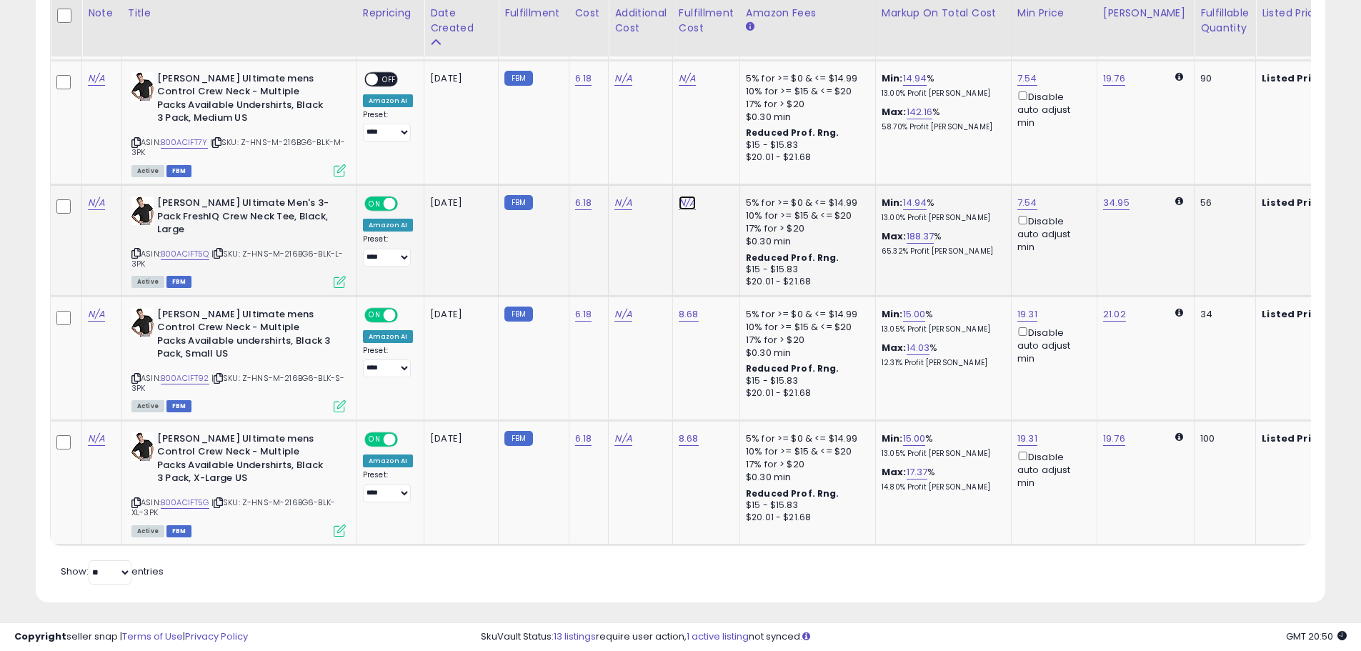
click at [682, 204] on link "N/A" at bounding box center [687, 203] width 17 height 14
type input "****"
click button "submit" at bounding box center [725, 164] width 24 height 21
click at [392, 81] on span "OFF" at bounding box center [389, 79] width 23 height 12
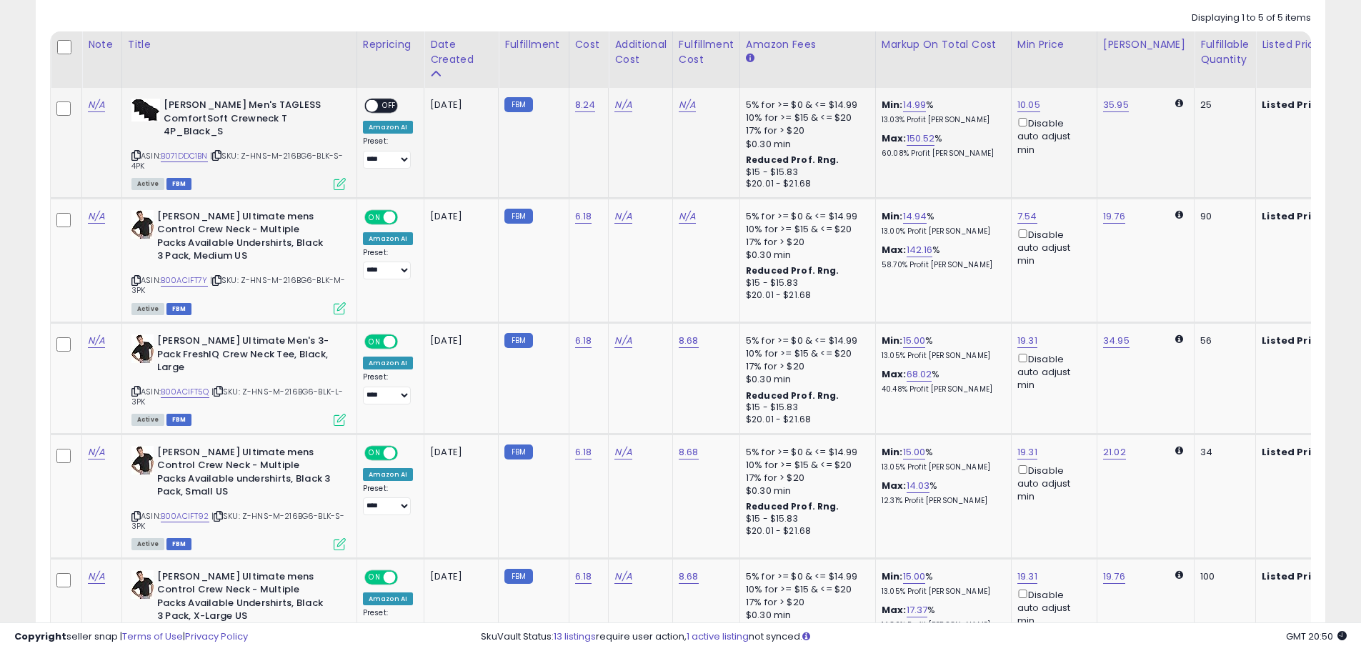
scroll to position [765, 0]
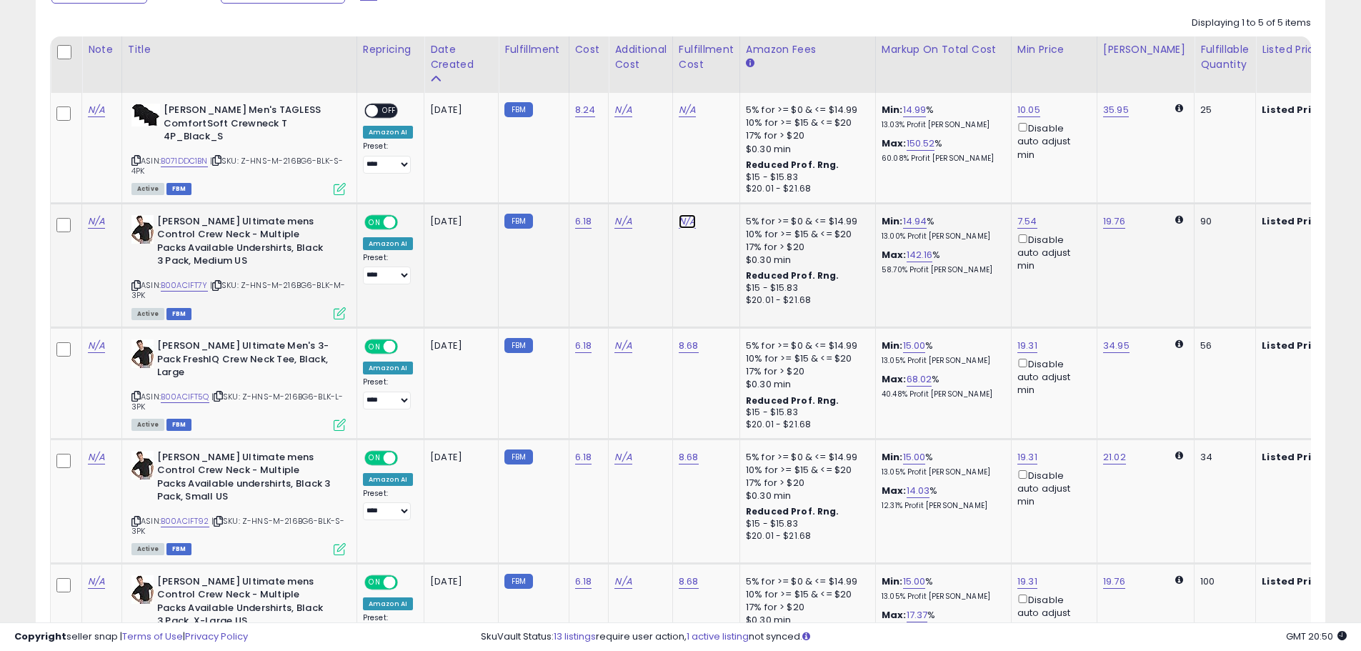
click at [682, 222] on link "N/A" at bounding box center [687, 221] width 17 height 14
type input "****"
click button "submit" at bounding box center [725, 183] width 24 height 21
click at [387, 111] on span "OFF" at bounding box center [389, 111] width 23 height 12
click at [680, 107] on link "N/A" at bounding box center [687, 110] width 17 height 14
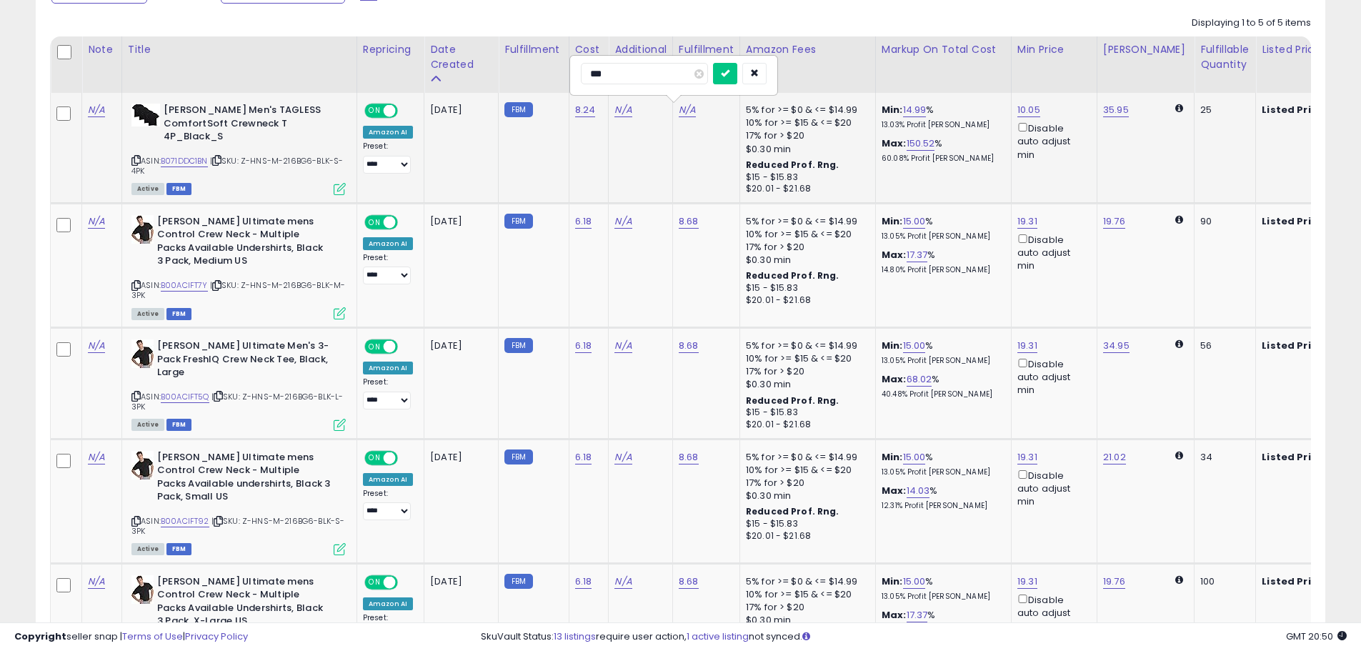
type input "****"
click button "submit" at bounding box center [725, 73] width 24 height 21
click at [912, 109] on link "15.01" at bounding box center [913, 110] width 20 height 14
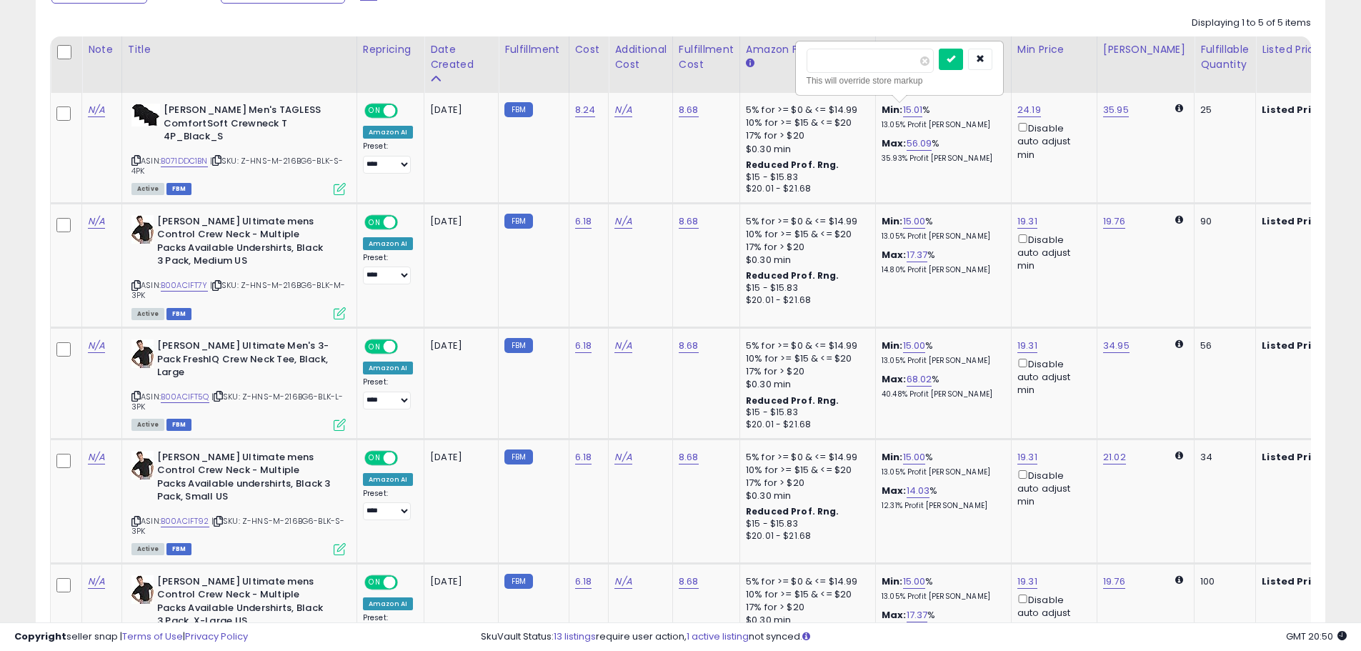
drag, startPoint x: 865, startPoint y: 66, endPoint x: 778, endPoint y: 66, distance: 87.2
click at [778, 66] on table "Note Title" at bounding box center [848, 362] width 1597 height 652
type input "*"
click button "submit" at bounding box center [951, 59] width 24 height 21
click at [913, 149] on link "5.01" at bounding box center [915, 143] width 17 height 14
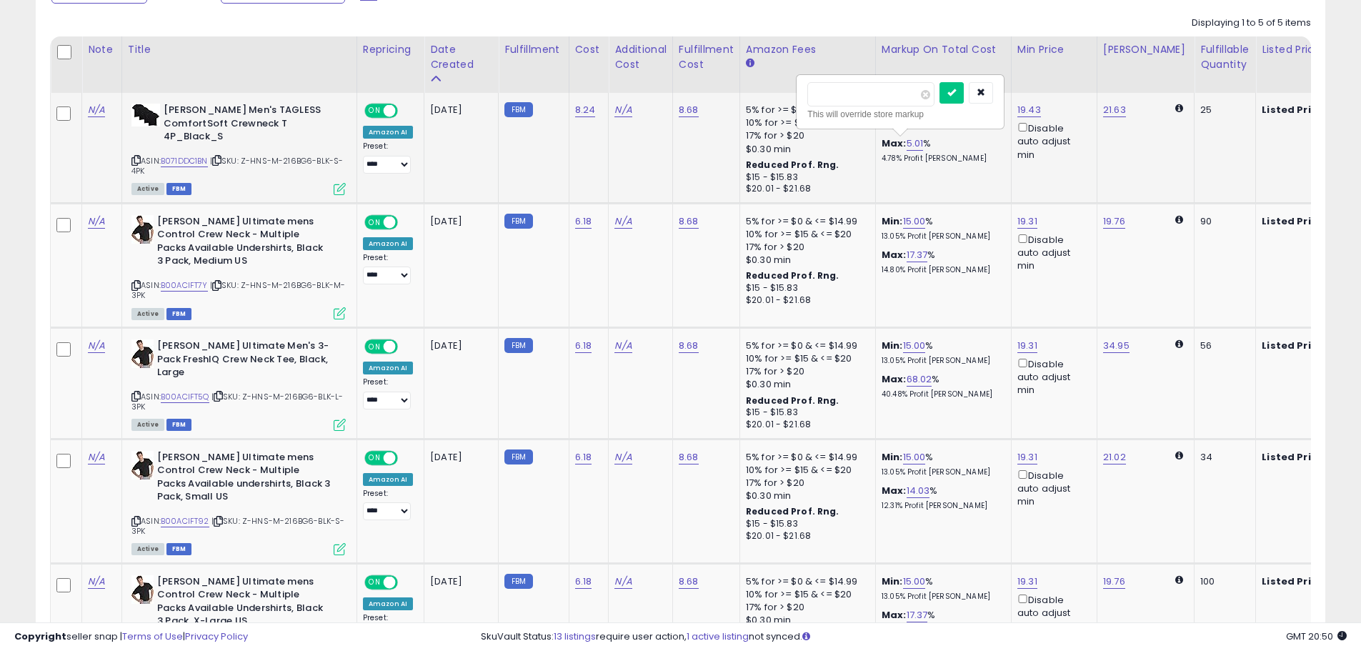
drag, startPoint x: 860, startPoint y: 93, endPoint x: 775, endPoint y: 102, distance: 85.5
click at [775, 102] on tr "N/A [PERSON_NAME] Men's TAGLESS ComfortSoft Crewneck T 4P_Black_S ASIN: B071DDC…" at bounding box center [849, 148] width 1596 height 110
type input "**"
click button "submit" at bounding box center [952, 92] width 24 height 21
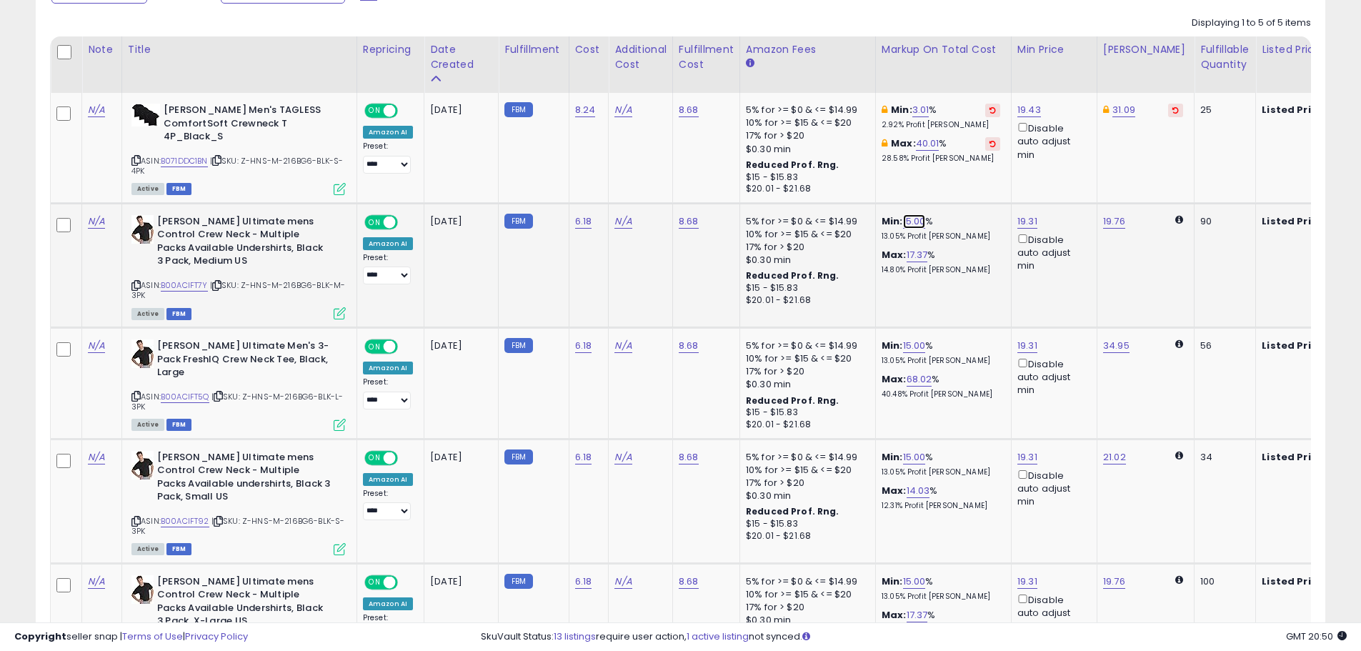
click at [910, 215] on link "15.00" at bounding box center [914, 221] width 23 height 14
drag, startPoint x: 817, startPoint y: 171, endPoint x: 752, endPoint y: 169, distance: 65.0
click at [752, 169] on tbody "N/A [PERSON_NAME] Men's TAGLESS ComfortSoft Crewneck T 4P_Black_S ASIN: B071DDC…" at bounding box center [849, 390] width 1596 height 595
type input "*"
click button "submit" at bounding box center [952, 169] width 24 height 21
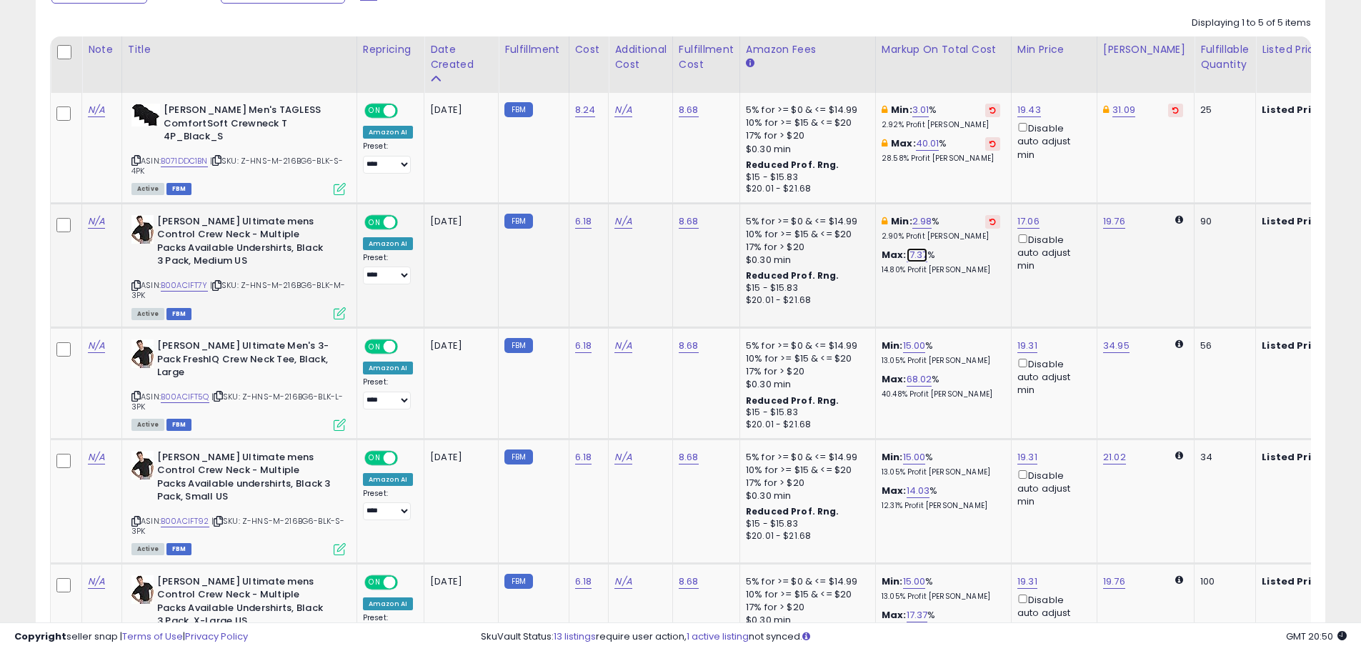
click at [912, 249] on link "17.37" at bounding box center [917, 255] width 21 height 14
drag, startPoint x: 833, startPoint y: 214, endPoint x: 788, endPoint y: 209, distance: 44.5
click at [788, 209] on tr "N/A [PERSON_NAME] Ultimate mens Control Crew Neck - Multiple Packs Available Un…" at bounding box center [849, 265] width 1596 height 124
type input "**"
click button "submit" at bounding box center [954, 202] width 24 height 21
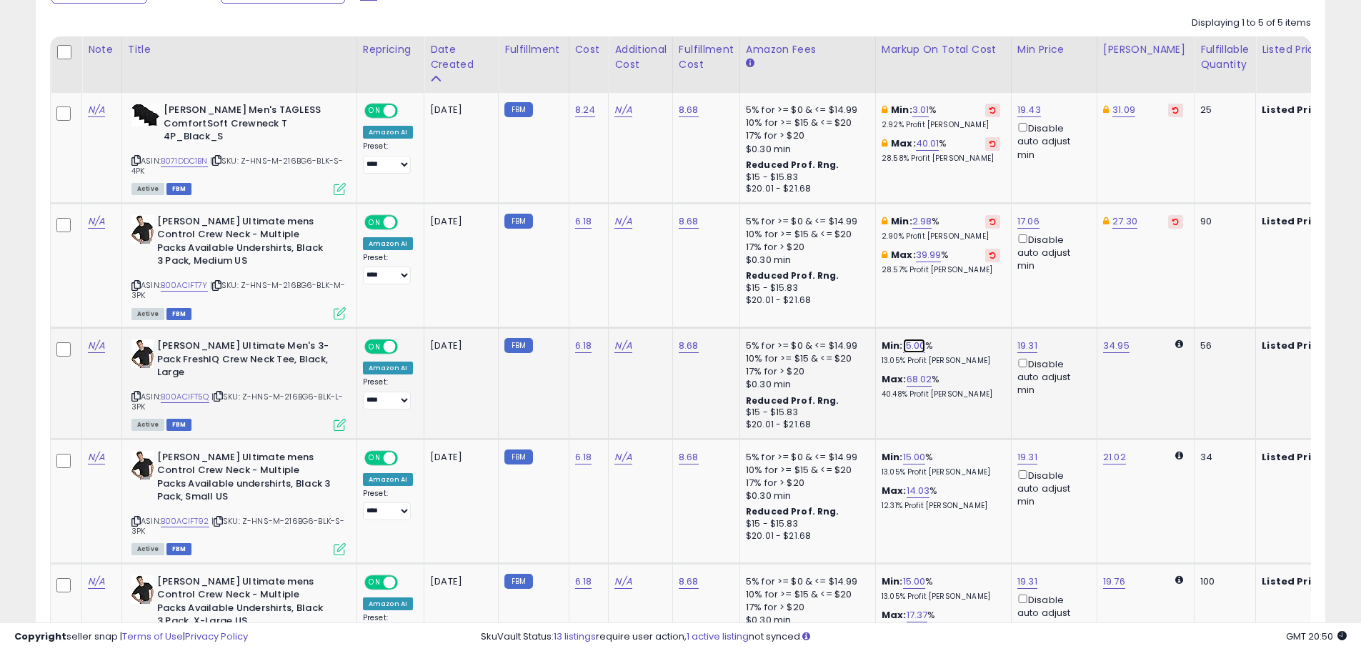
click at [918, 341] on link "15.00" at bounding box center [914, 346] width 23 height 14
drag, startPoint x: 909, startPoint y: 306, endPoint x: 785, endPoint y: 302, distance: 123.7
click at [787, 302] on tbody "N/A [PERSON_NAME] Men's TAGLESS ComfortSoft Crewneck T 4P_Black_S ASIN: B071DDC…" at bounding box center [849, 390] width 1596 height 595
type input "*"
click button "submit" at bounding box center [952, 293] width 24 height 21
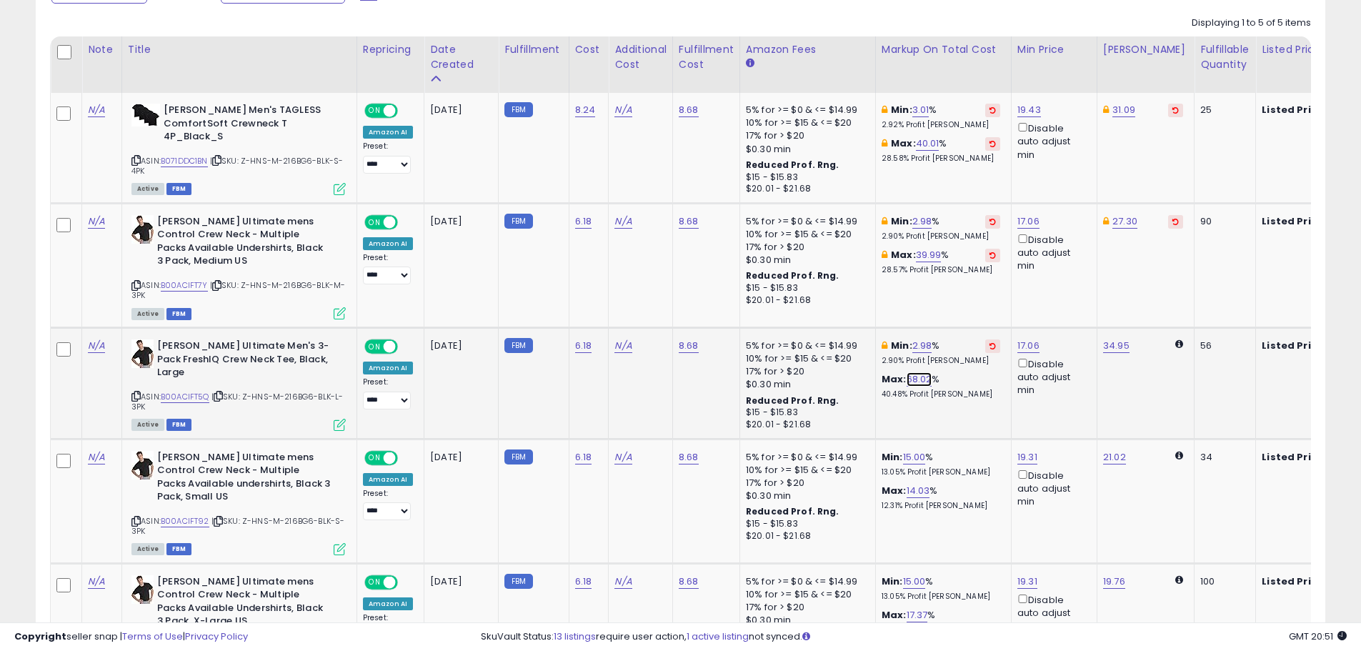
click at [923, 380] on link "68.02" at bounding box center [920, 379] width 26 height 14
drag, startPoint x: 907, startPoint y: 332, endPoint x: 813, endPoint y: 319, distance: 94.5
click at [813, 319] on input "*****" at bounding box center [875, 329] width 127 height 24
type input "**"
click button "submit" at bounding box center [956, 327] width 24 height 21
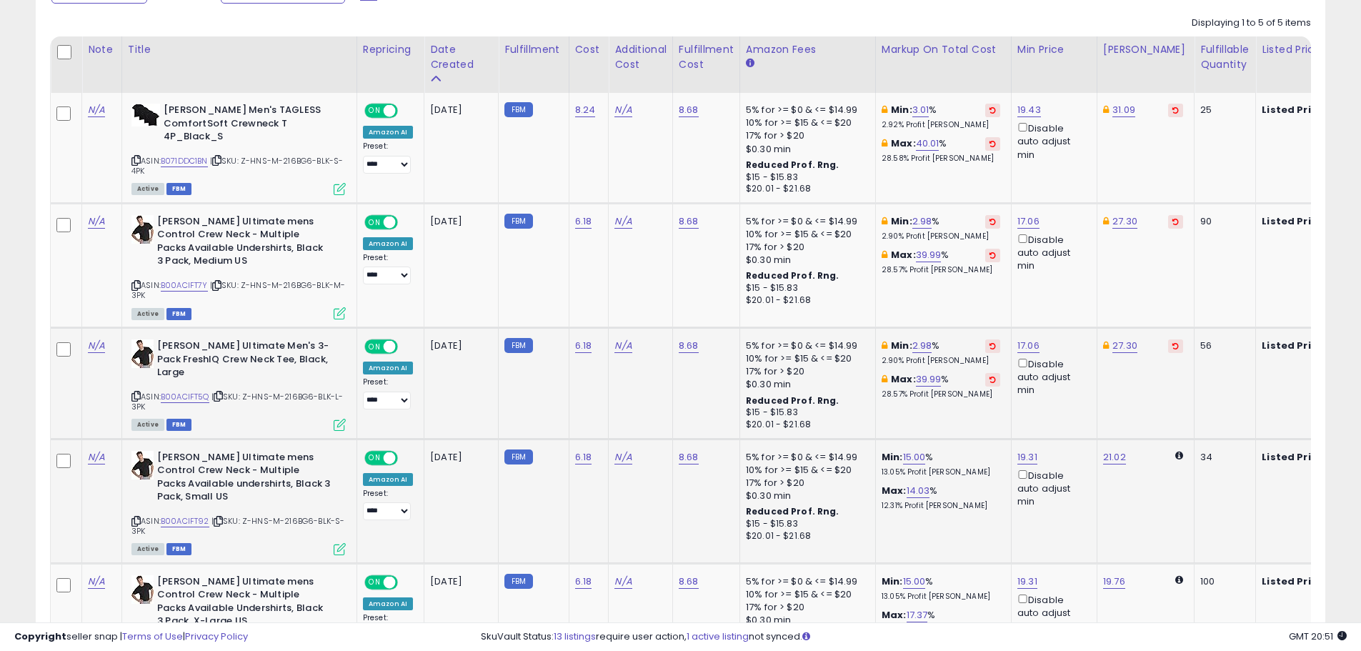
click at [915, 469] on p "13.05% Profit [PERSON_NAME]" at bounding box center [941, 472] width 119 height 10
click at [920, 458] on link "15.00" at bounding box center [914, 457] width 23 height 14
drag, startPoint x: 800, startPoint y: 409, endPoint x: 782, endPoint y: 408, distance: 18.6
click at [782, 408] on tbody "N/A [PERSON_NAME] Men's TAGLESS ComfortSoft Crewneck T 4P_Black_S ASIN: B071DDC…" at bounding box center [849, 390] width 1596 height 595
type input "*"
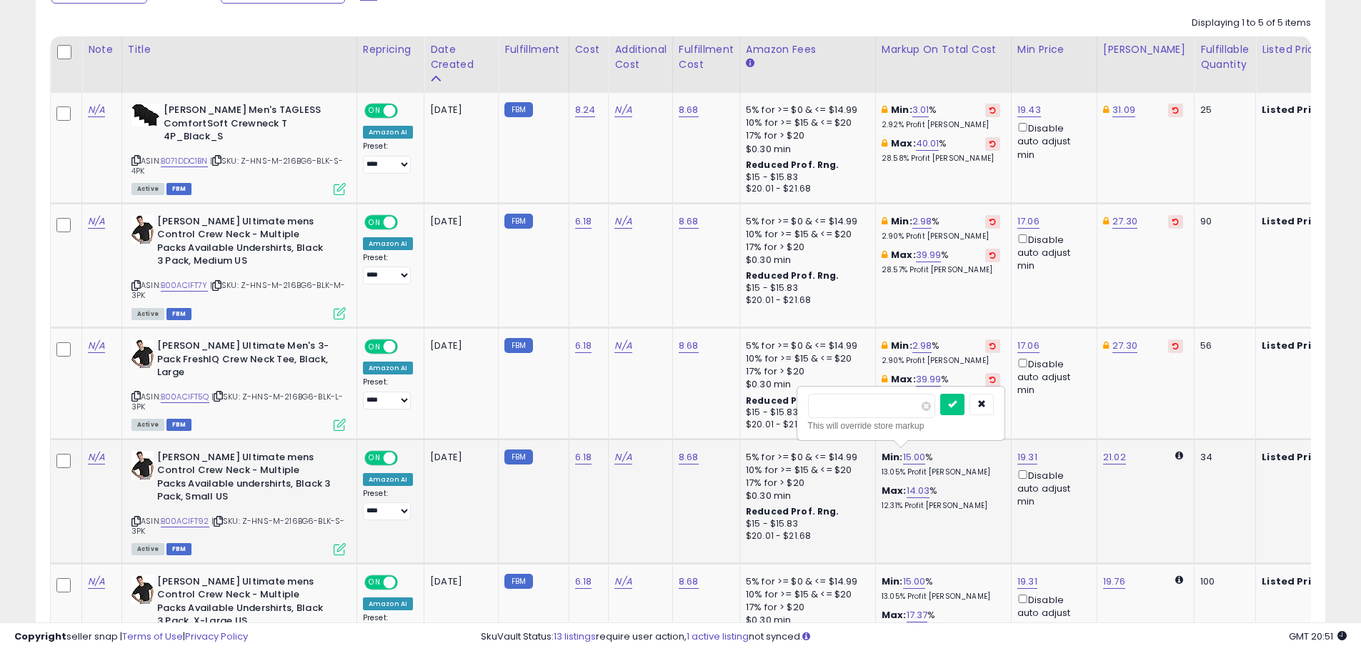
click button "submit" at bounding box center [952, 404] width 24 height 21
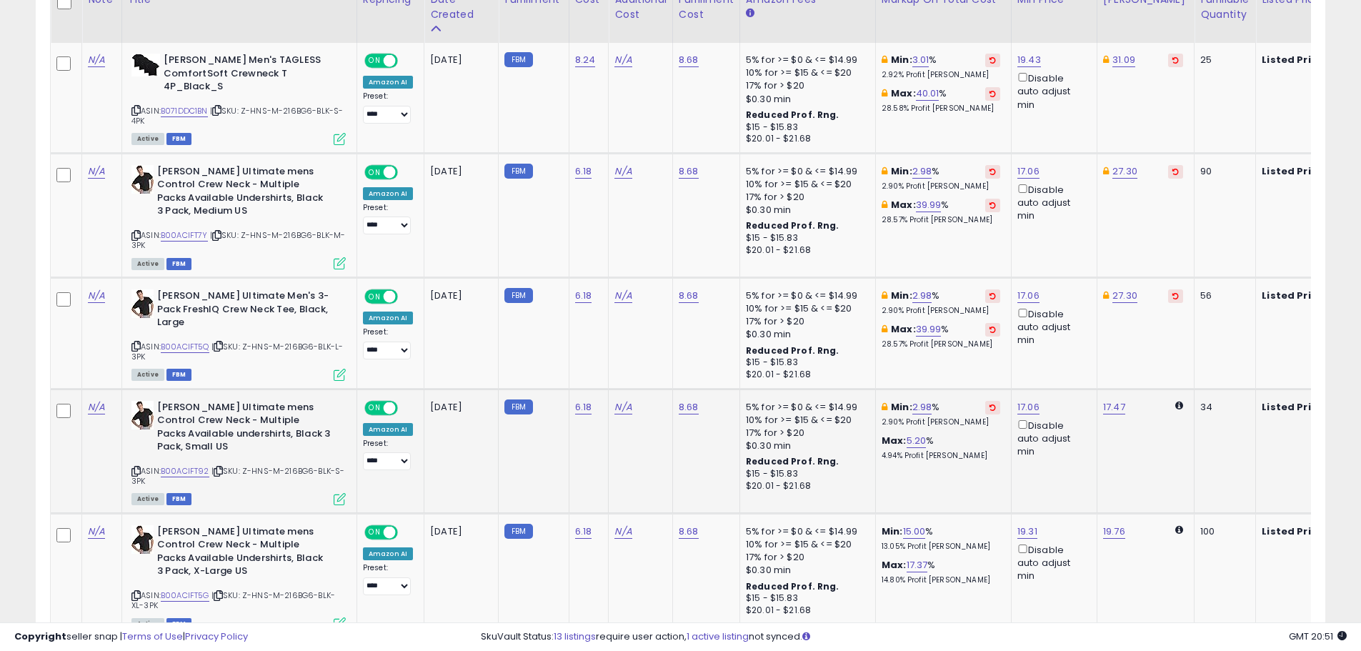
scroll to position [836, 0]
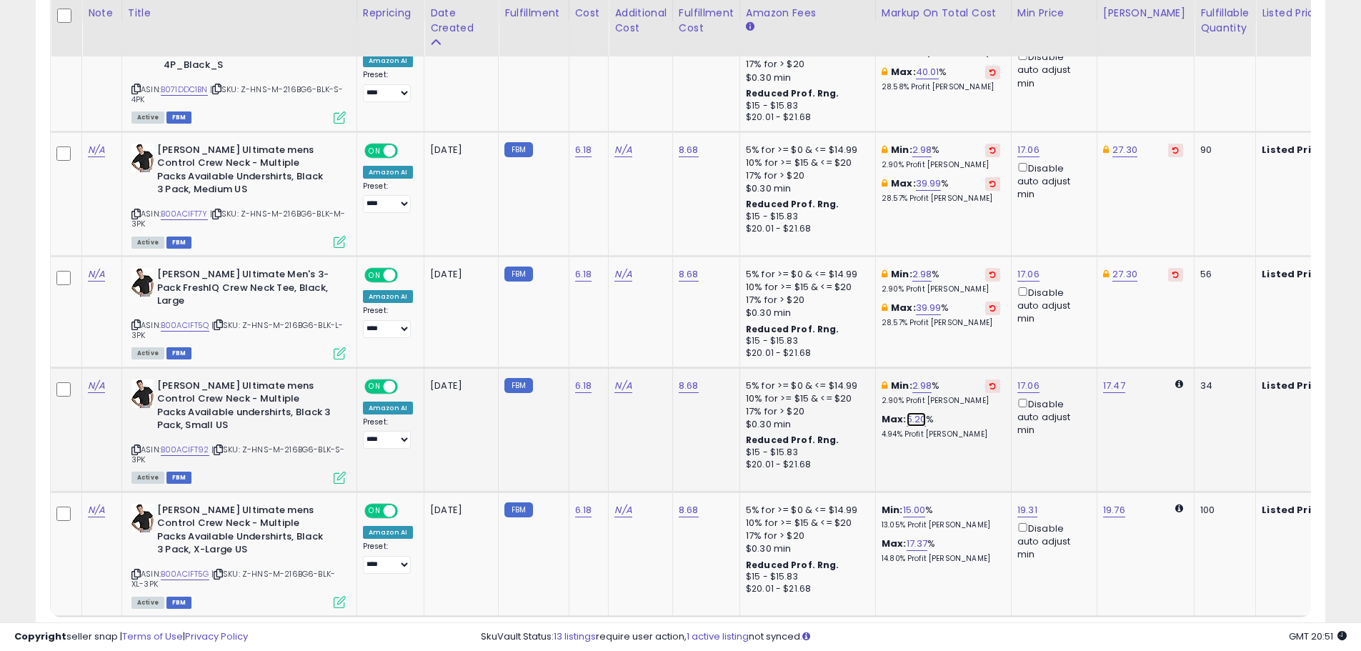
click at [912, 416] on link "5.20" at bounding box center [917, 419] width 20 height 14
drag, startPoint x: 893, startPoint y: 353, endPoint x: 839, endPoint y: 356, distance: 53.7
click at [839, 356] on div "**** This will override store markup" at bounding box center [902, 375] width 206 height 52
drag, startPoint x: 883, startPoint y: 368, endPoint x: 795, endPoint y: 376, distance: 88.2
click at [795, 376] on tr "N/A [PERSON_NAME] Ultimate mens Control Crew Neck - Multiple Packs Available un…" at bounding box center [849, 429] width 1596 height 124
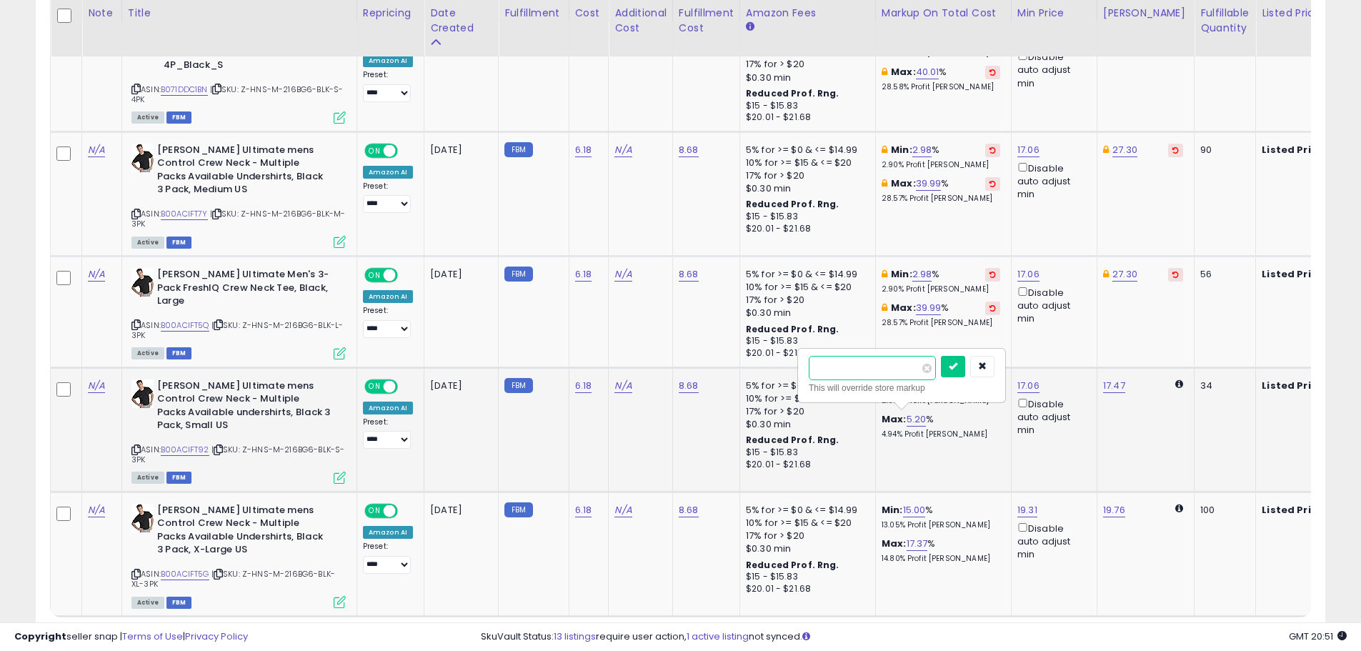
type input "**"
click button "submit" at bounding box center [953, 366] width 24 height 21
click at [913, 503] on link "15.00" at bounding box center [914, 510] width 23 height 14
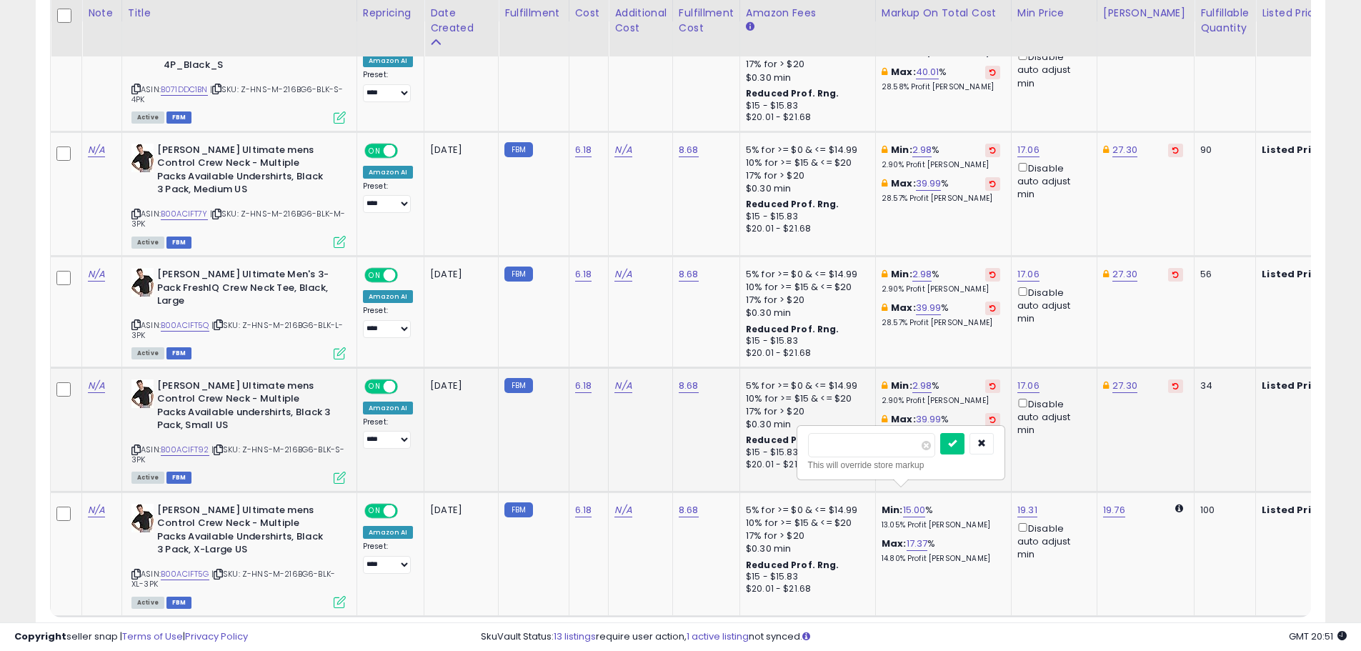
drag, startPoint x: 897, startPoint y: 448, endPoint x: 770, endPoint y: 444, distance: 127.3
click at [770, 444] on tbody "N/A [PERSON_NAME] Men's TAGLESS ComfortSoft Crewneck T 4P_Black_S ASIN: B071DDC…" at bounding box center [849, 318] width 1596 height 595
type input "*"
click button "submit" at bounding box center [952, 443] width 24 height 21
click at [901, 537] on b "Max:" at bounding box center [894, 544] width 25 height 14
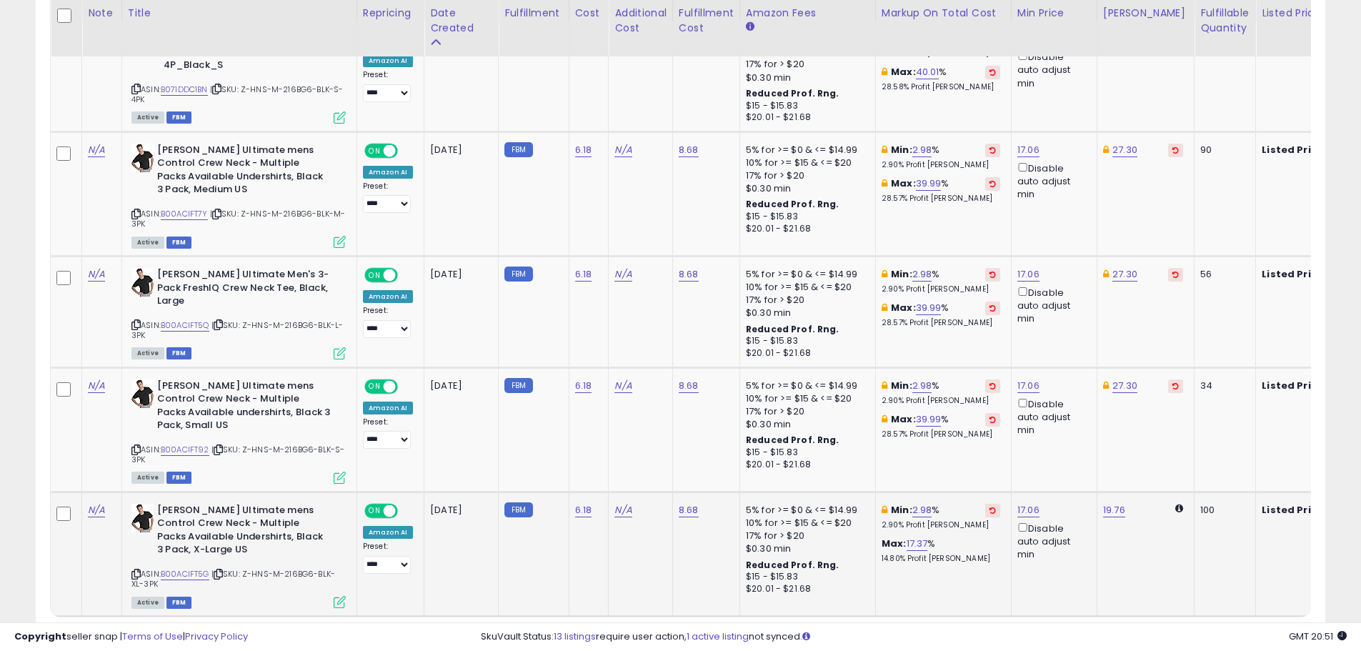
click at [928, 537] on div "Max: 17.37 % 14.80% Profit [PERSON_NAME]" at bounding box center [941, 550] width 119 height 26
click at [913, 518] on div "Min: 2.98 % 2.90% Profit [PERSON_NAME]: 17.37 % 14.80% Profit [PERSON_NAME]" at bounding box center [941, 534] width 119 height 60
drag, startPoint x: 907, startPoint y: 514, endPoint x: 910, endPoint y: 524, distance: 10.6
click at [908, 518] on div "Min: 2.98 % 2.90% Profit [PERSON_NAME]: 17.37 % 14.80% Profit [PERSON_NAME]" at bounding box center [941, 534] width 119 height 60
click at [913, 537] on link "17.37" at bounding box center [917, 544] width 21 height 14
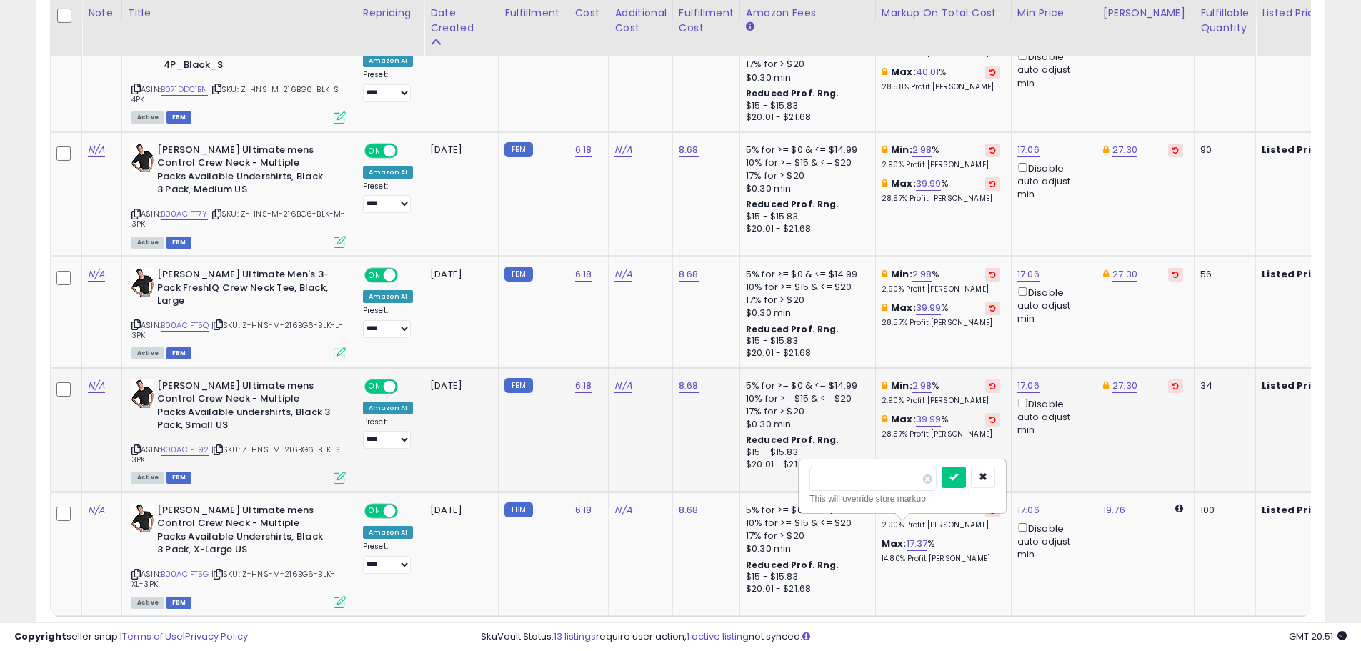
drag, startPoint x: 899, startPoint y: 486, endPoint x: 762, endPoint y: 474, distance: 137.7
click at [765, 475] on tbody "N/A [PERSON_NAME] Men's TAGLESS ComfortSoft Crewneck T 4P_Black_S ASIN: B071DDC…" at bounding box center [849, 318] width 1596 height 595
type input "**"
click button "submit" at bounding box center [954, 477] width 24 height 21
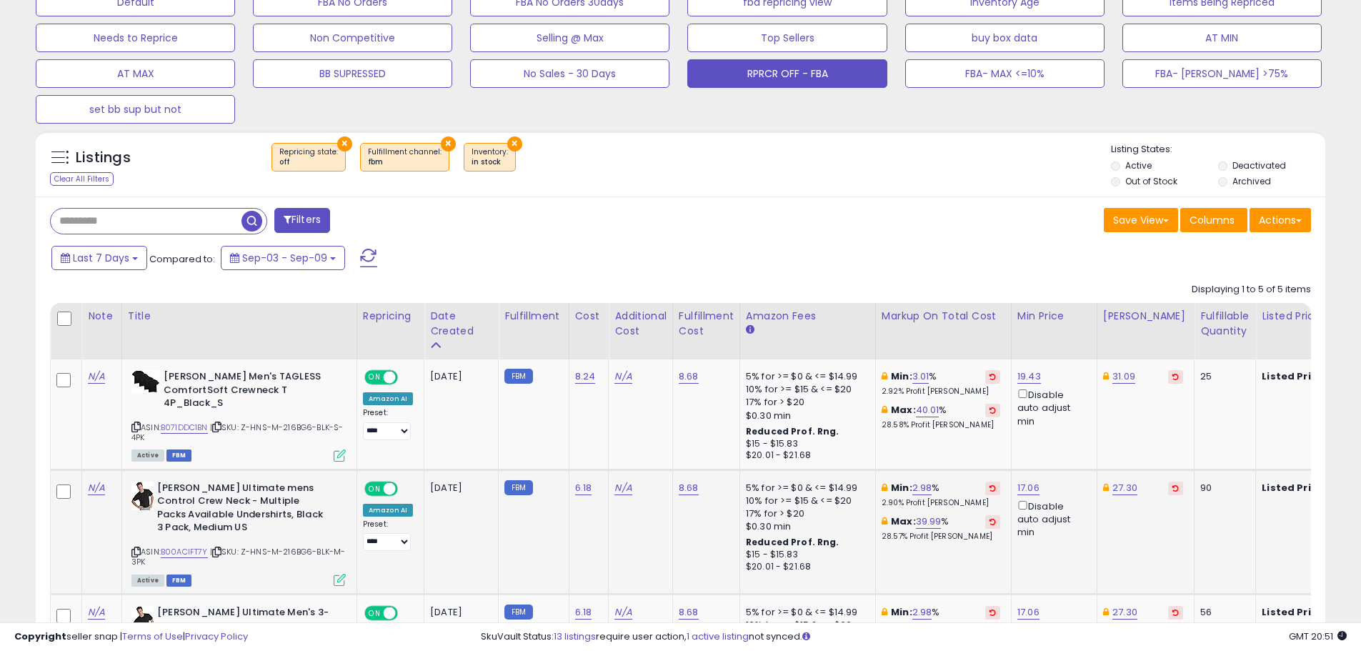
scroll to position [479, 0]
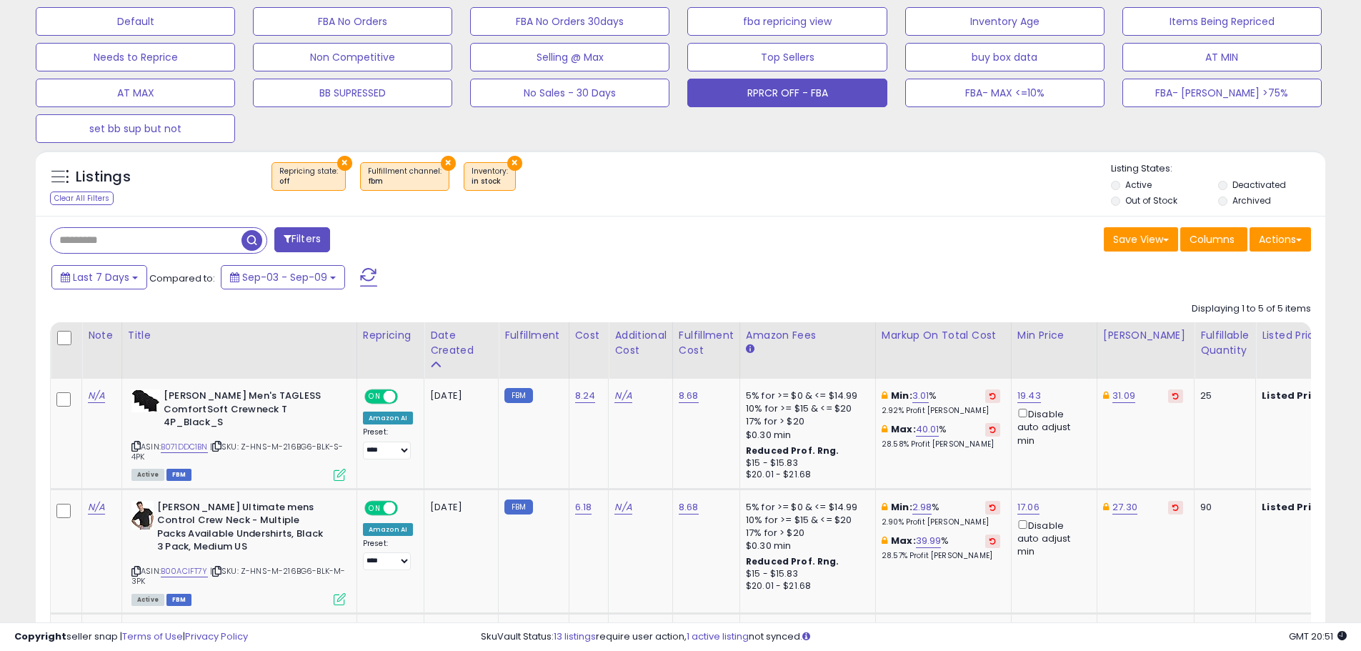
click at [1055, 111] on div "30 Day Decrease Adjust Min BB Drop in 7d BB Price Below Min CPT & BB Below Min …" at bounding box center [681, 53] width 1326 height 179
click at [1047, 94] on button "FBA- MAX <=10%" at bounding box center [1004, 93] width 199 height 29
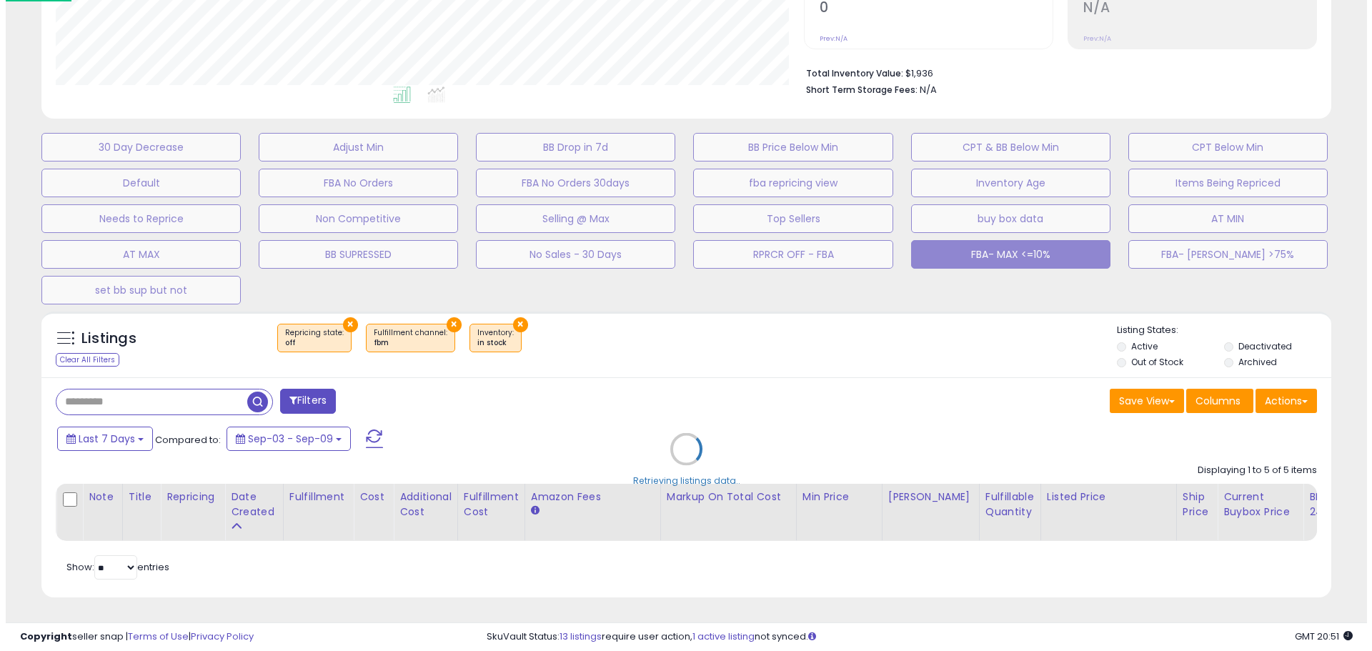
scroll to position [714330, 713868]
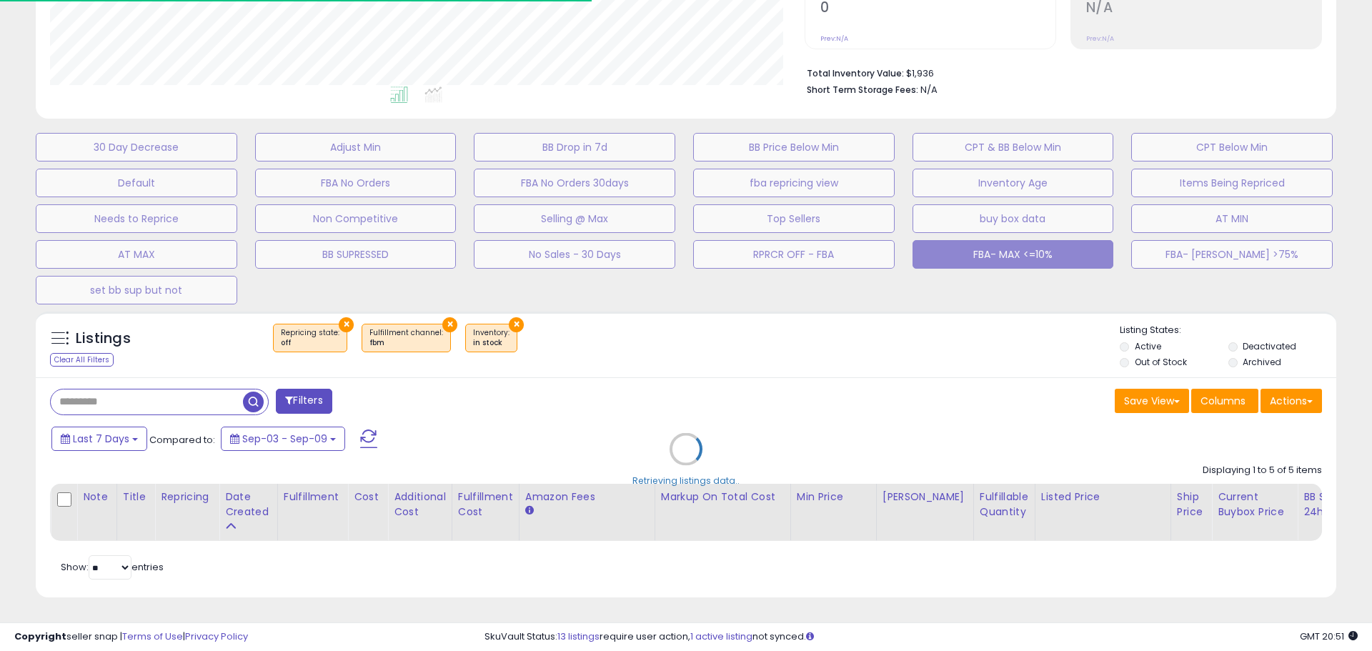
select select "***"
select select "**********"
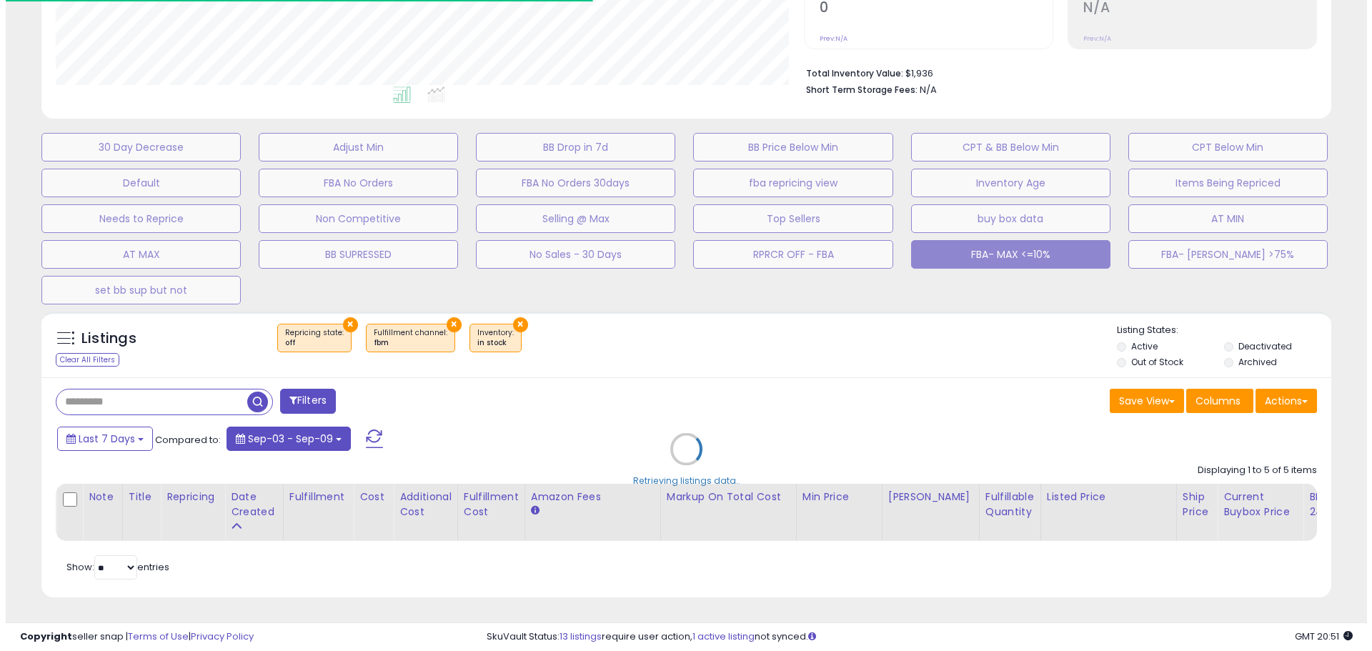
scroll to position [714330, 713875]
select select "**********"
select select "**"
select select "*"
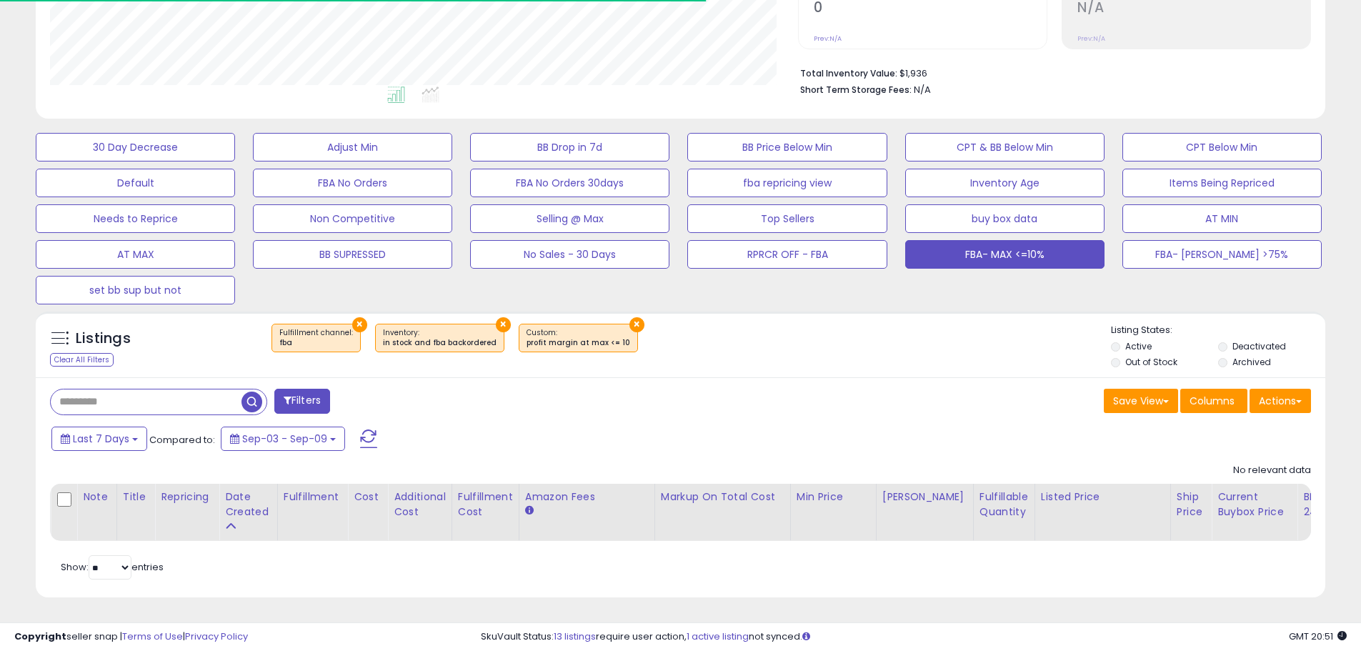
click at [284, 395] on span at bounding box center [288, 400] width 8 height 10
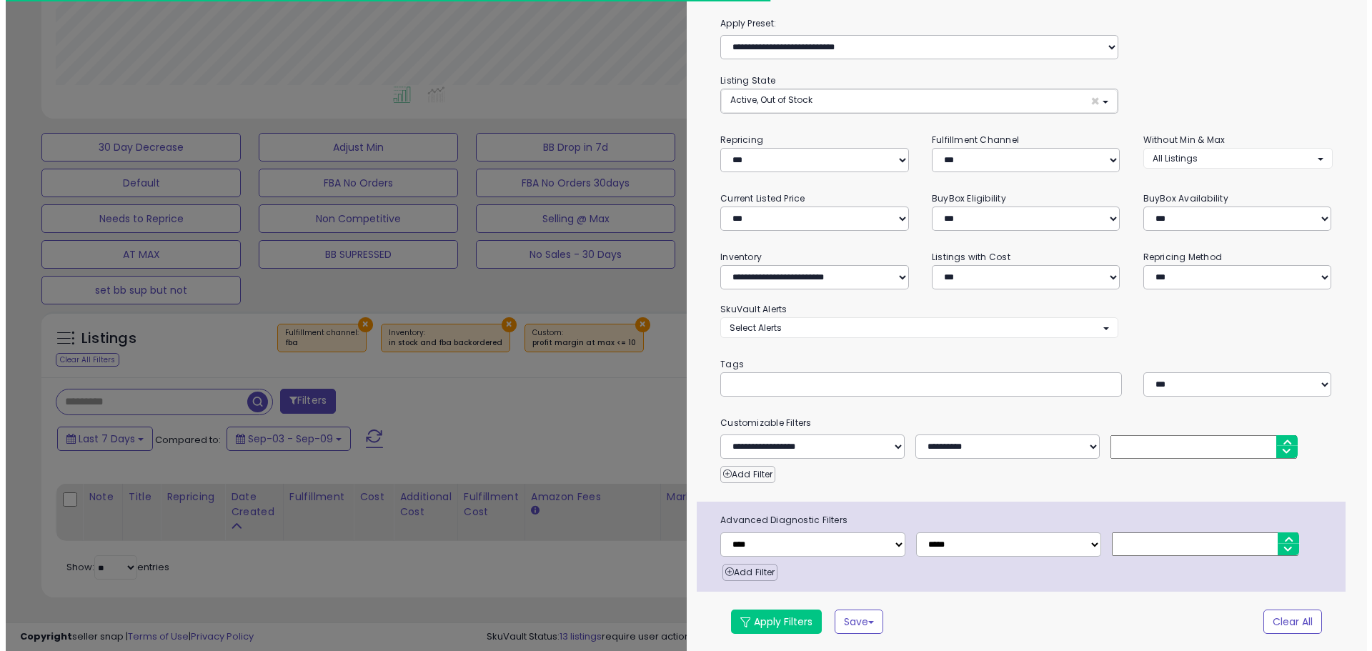
scroll to position [293, 755]
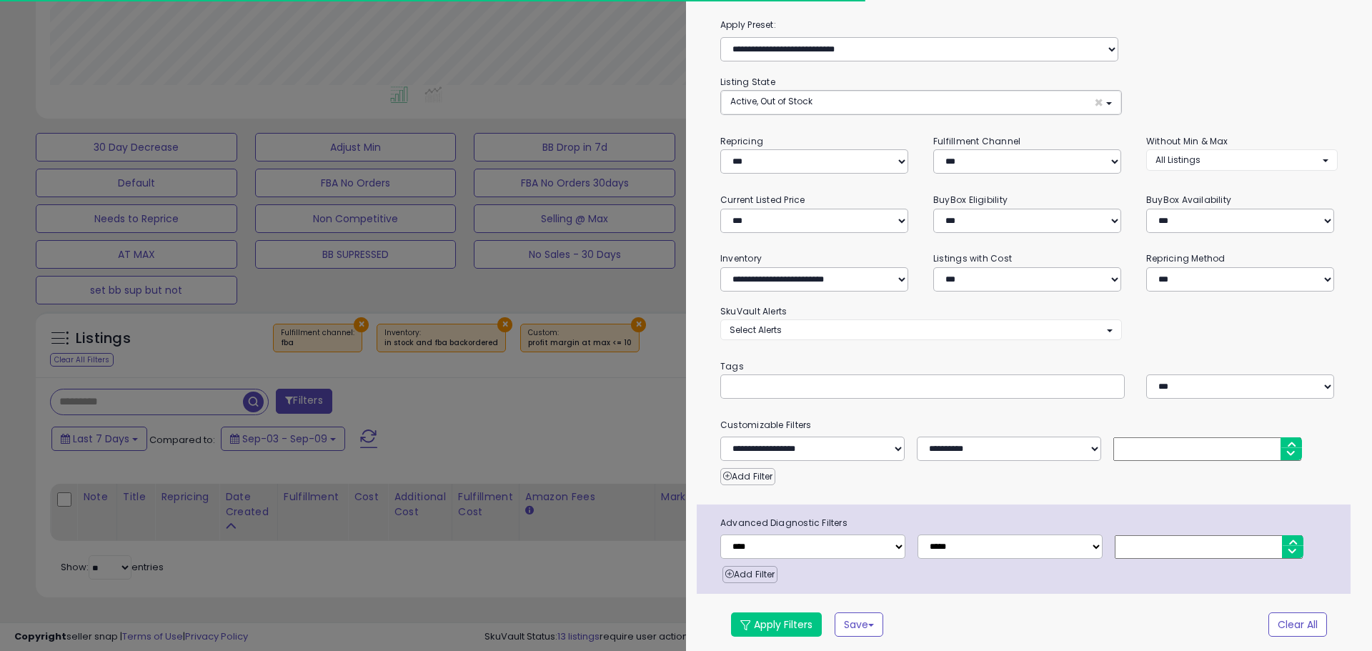
click at [974, 177] on div "**********" at bounding box center [1029, 335] width 686 height 637
click at [960, 159] on select "*** *** *** ***" at bounding box center [1027, 161] width 188 height 24
click at [933, 149] on select "*** *** *** ***" at bounding box center [1027, 161] width 188 height 24
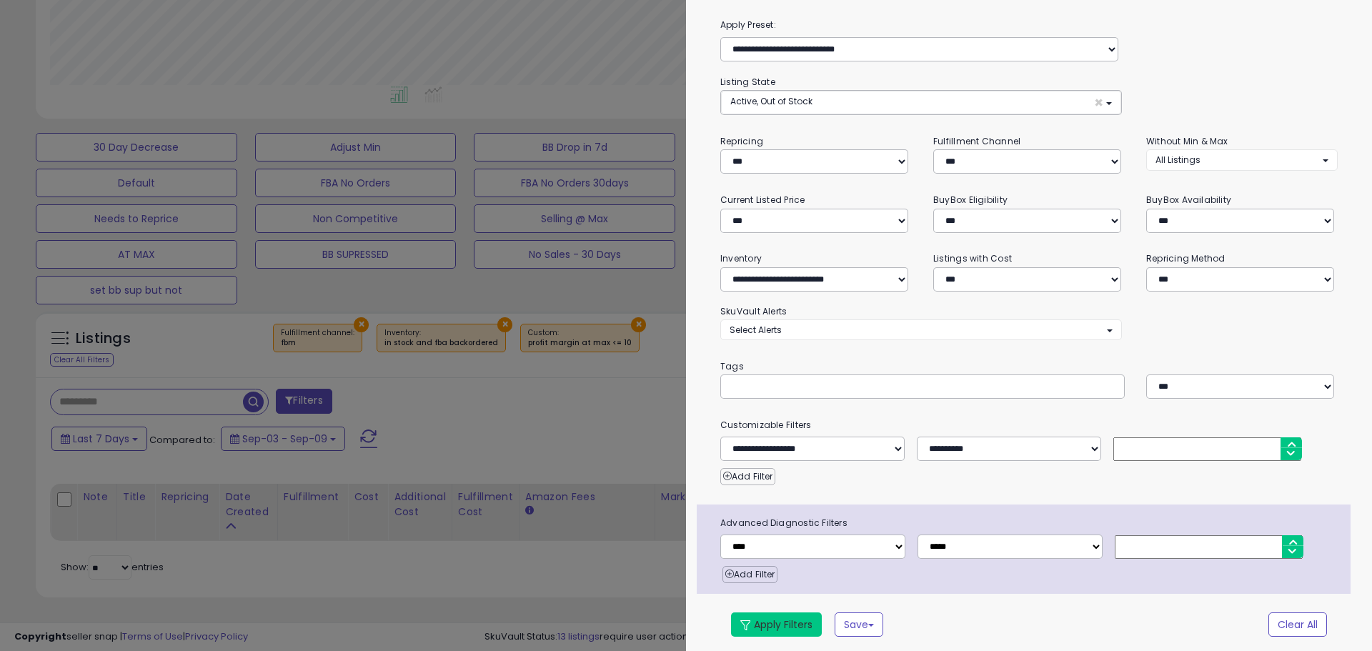
click at [813, 618] on button "Apply Filters" at bounding box center [776, 624] width 91 height 24
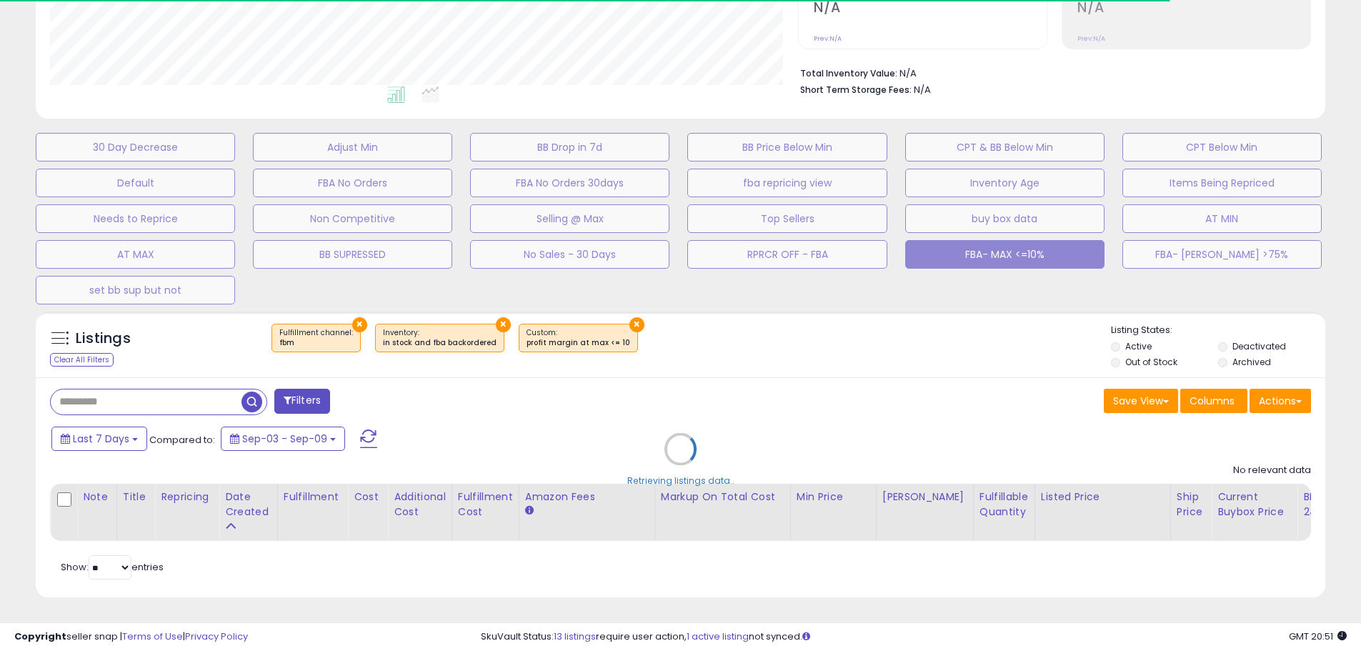
scroll to position [0, 0]
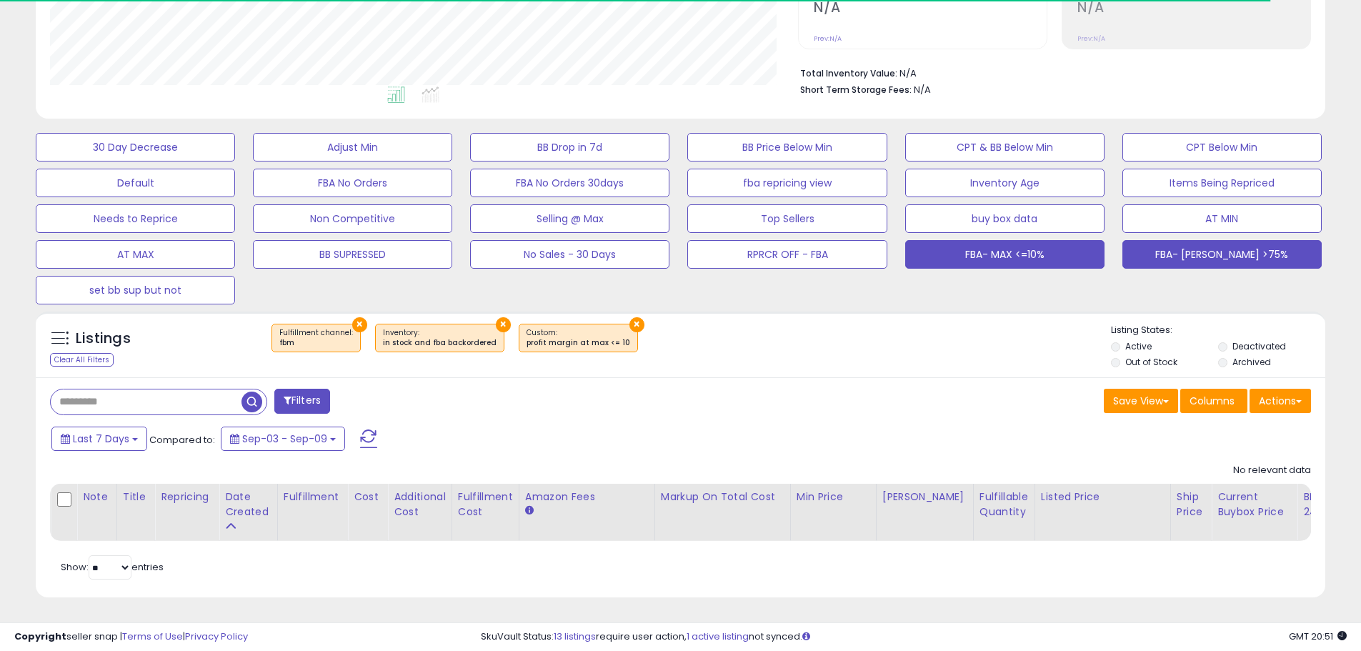
click at [1176, 249] on button "FBA- [PERSON_NAME] >75%" at bounding box center [1222, 254] width 199 height 29
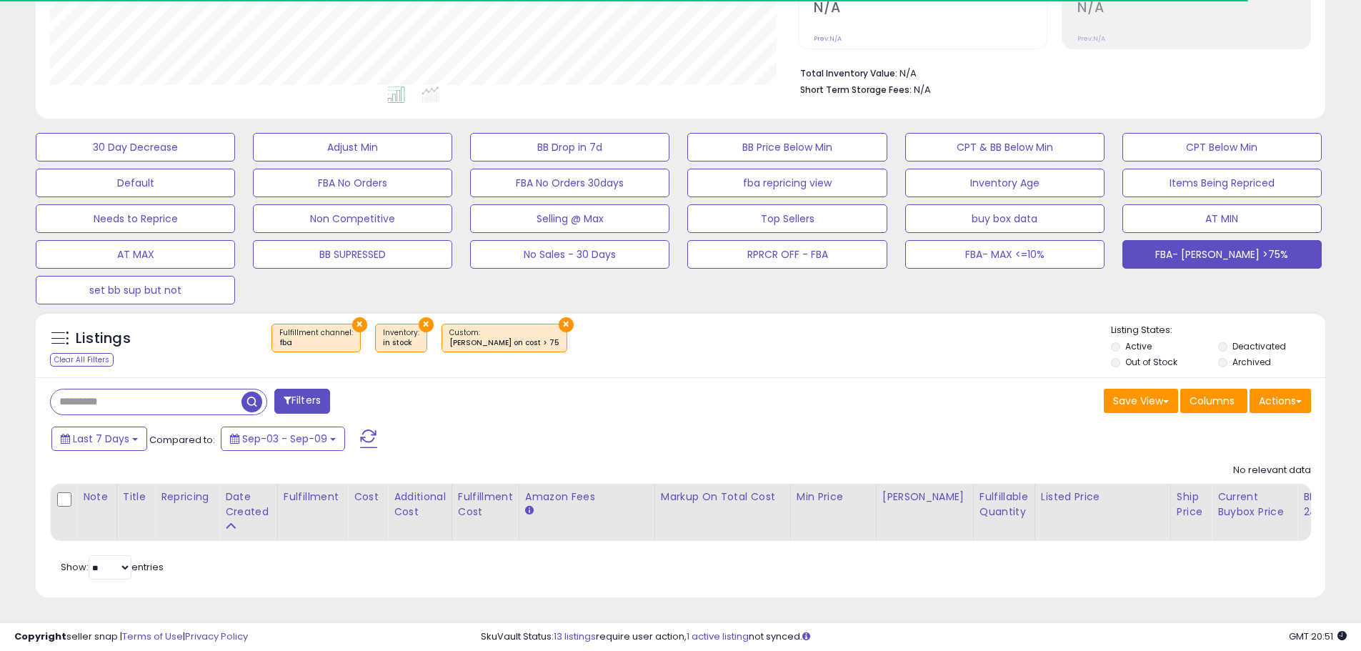
click at [299, 389] on button "Filters" at bounding box center [302, 401] width 56 height 25
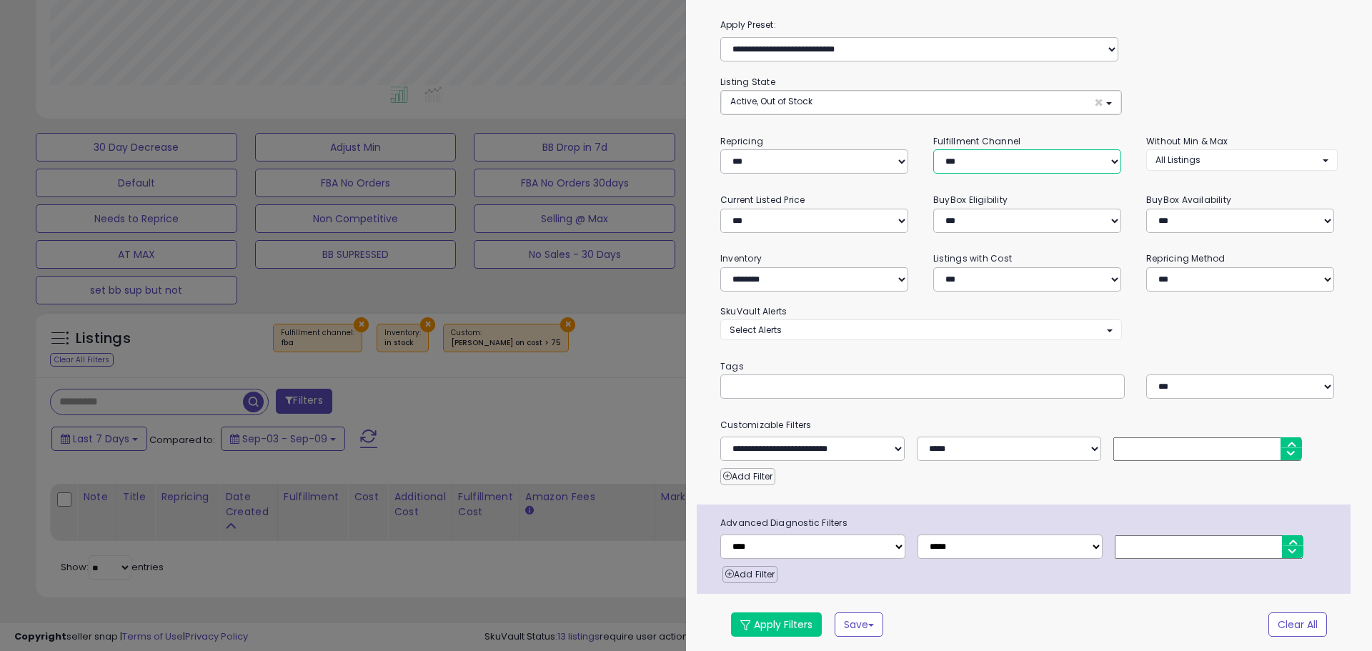
click at [934, 159] on select "*** *** *** ***" at bounding box center [1027, 161] width 188 height 24
select select "***"
click at [933, 149] on select "*** *** *** ***" at bounding box center [1027, 161] width 188 height 24
click at [802, 630] on button "Apply Filters" at bounding box center [776, 624] width 91 height 24
